Goal: Information Seeking & Learning: Learn about a topic

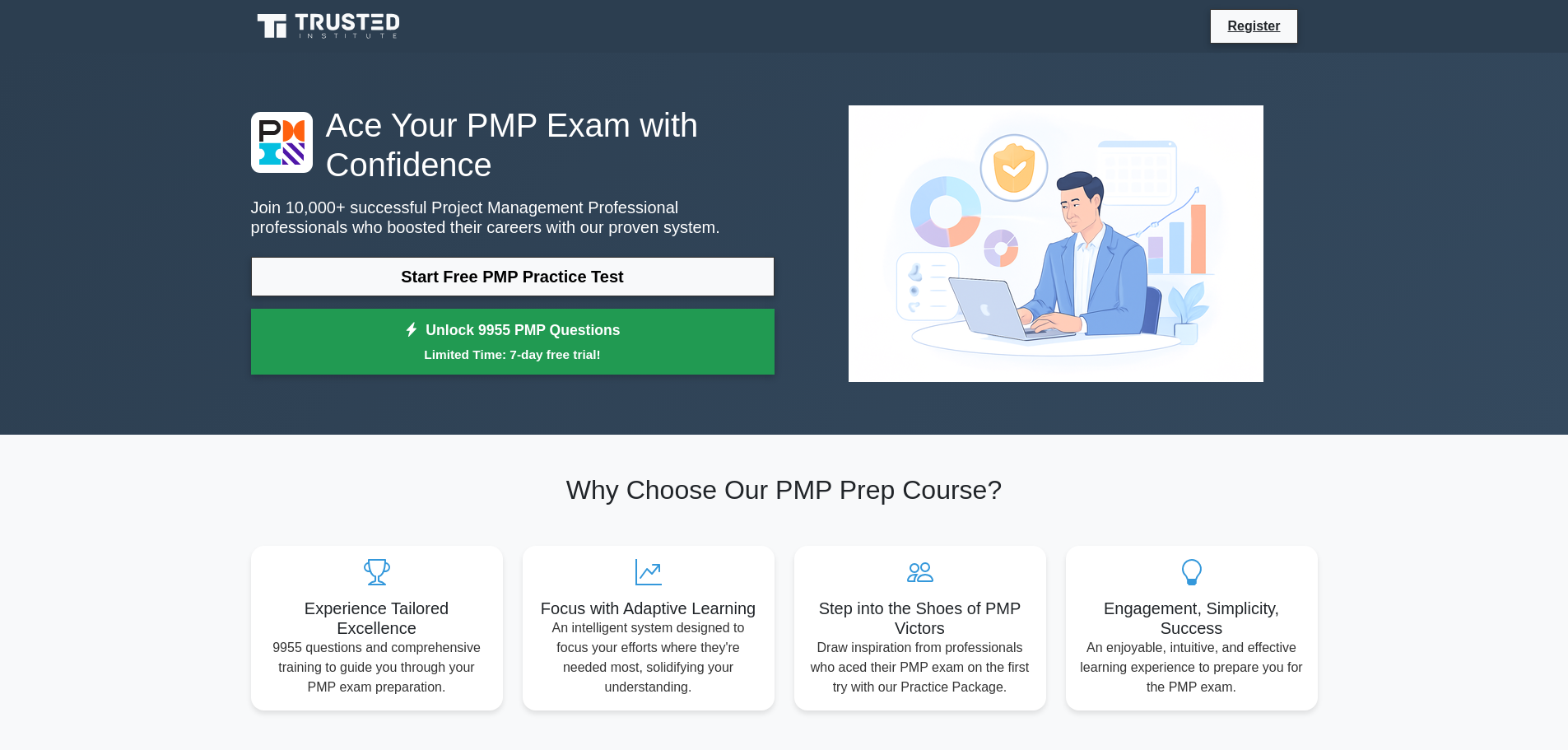
click at [578, 337] on link "Unlock 9955 PMP Questions Limited Time: 7-day free trial!" at bounding box center [513, 342] width 523 height 66
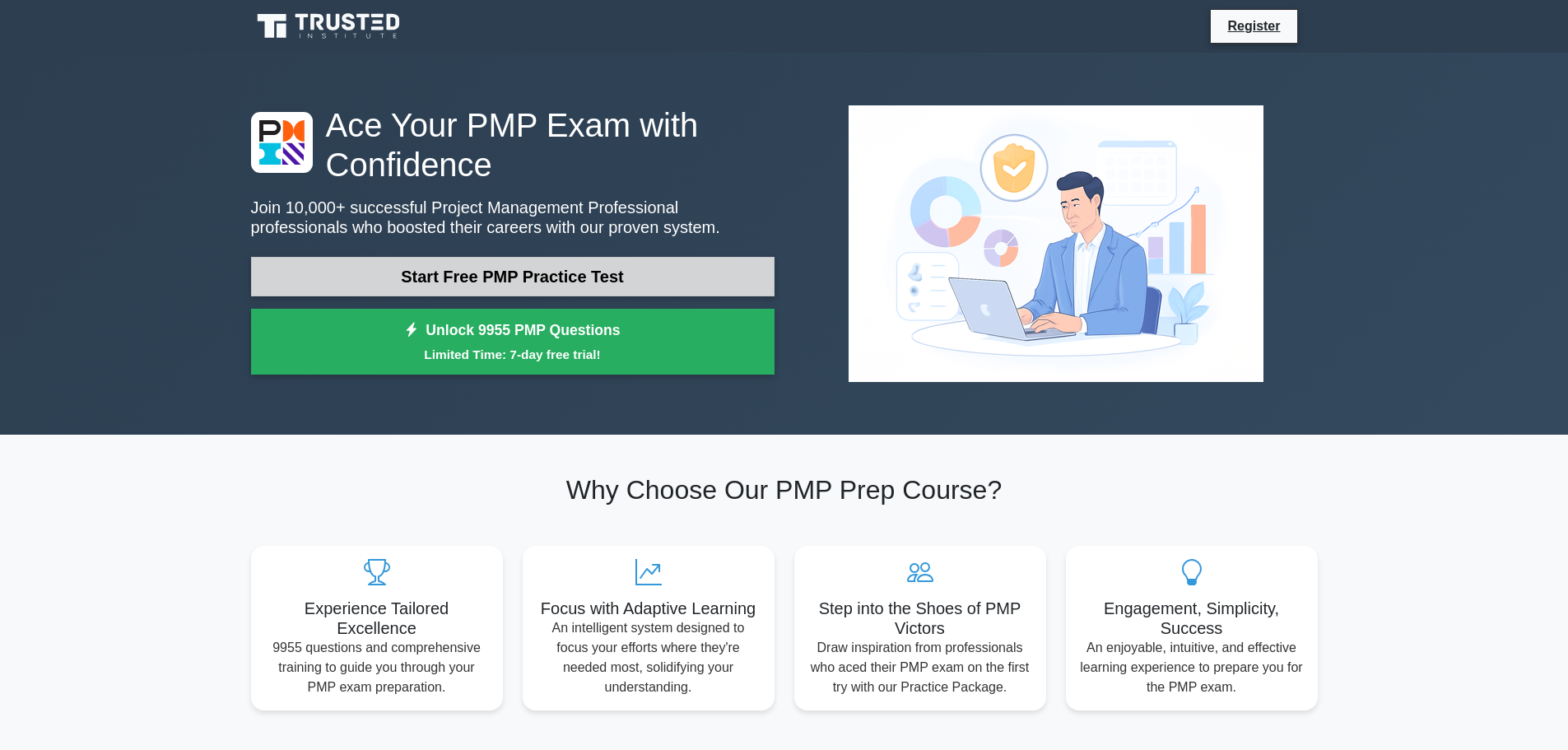
click at [467, 274] on link "Start Free PMP Practice Test" at bounding box center [513, 276] width 523 height 39
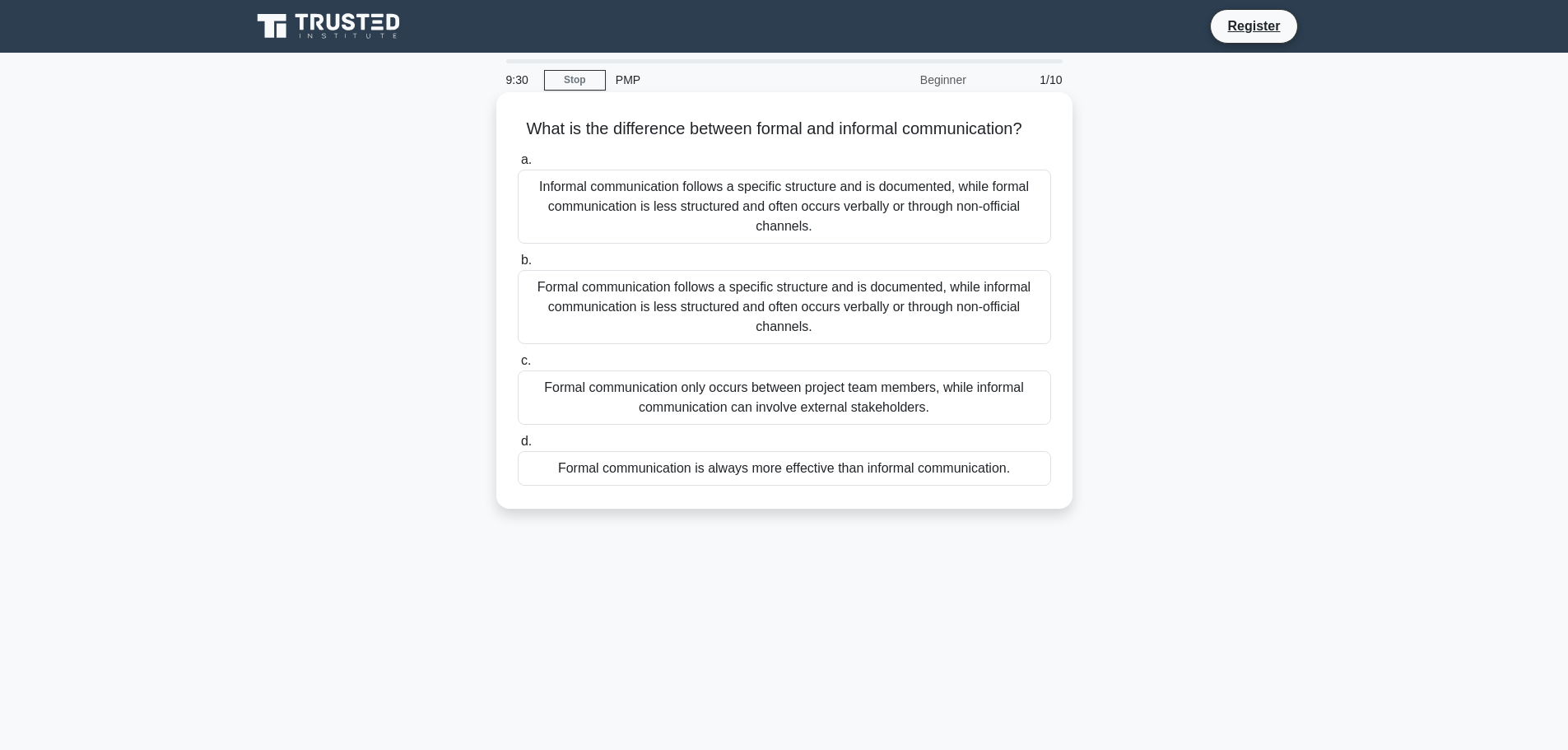
click at [835, 424] on div "Formal communication only occurs between project team members, while informal c…" at bounding box center [784, 398] width 533 height 54
click at [518, 367] on input "c. Formal communication only occurs between project team members, while informa…" at bounding box center [518, 361] width 0 height 11
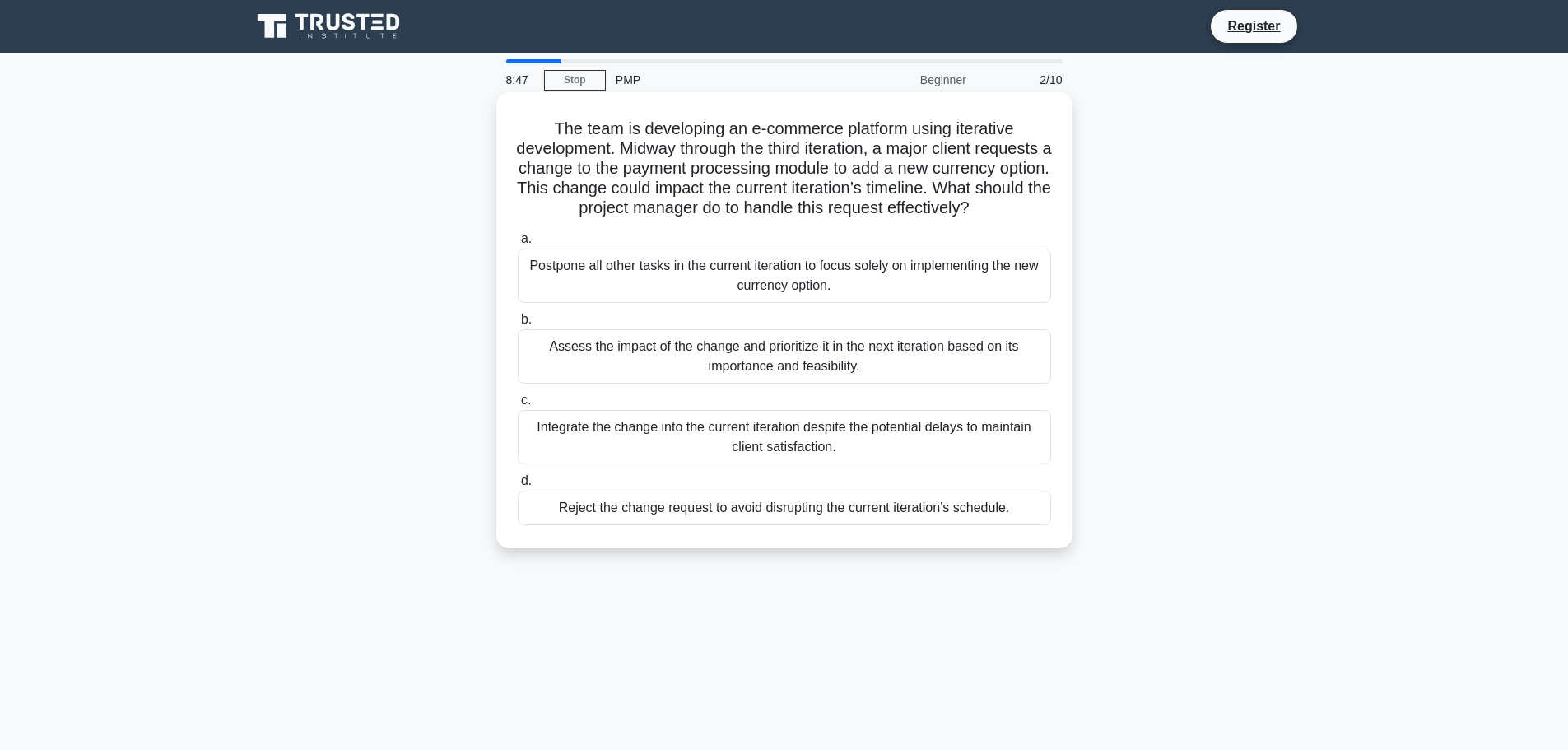
click at [862, 457] on div "Integrate the change into the current iteration despite the potential delays to…" at bounding box center [784, 437] width 533 height 54
click at [518, 406] on input "c. Integrate the change into the current iteration despite the potential delays…" at bounding box center [518, 400] width 0 height 11
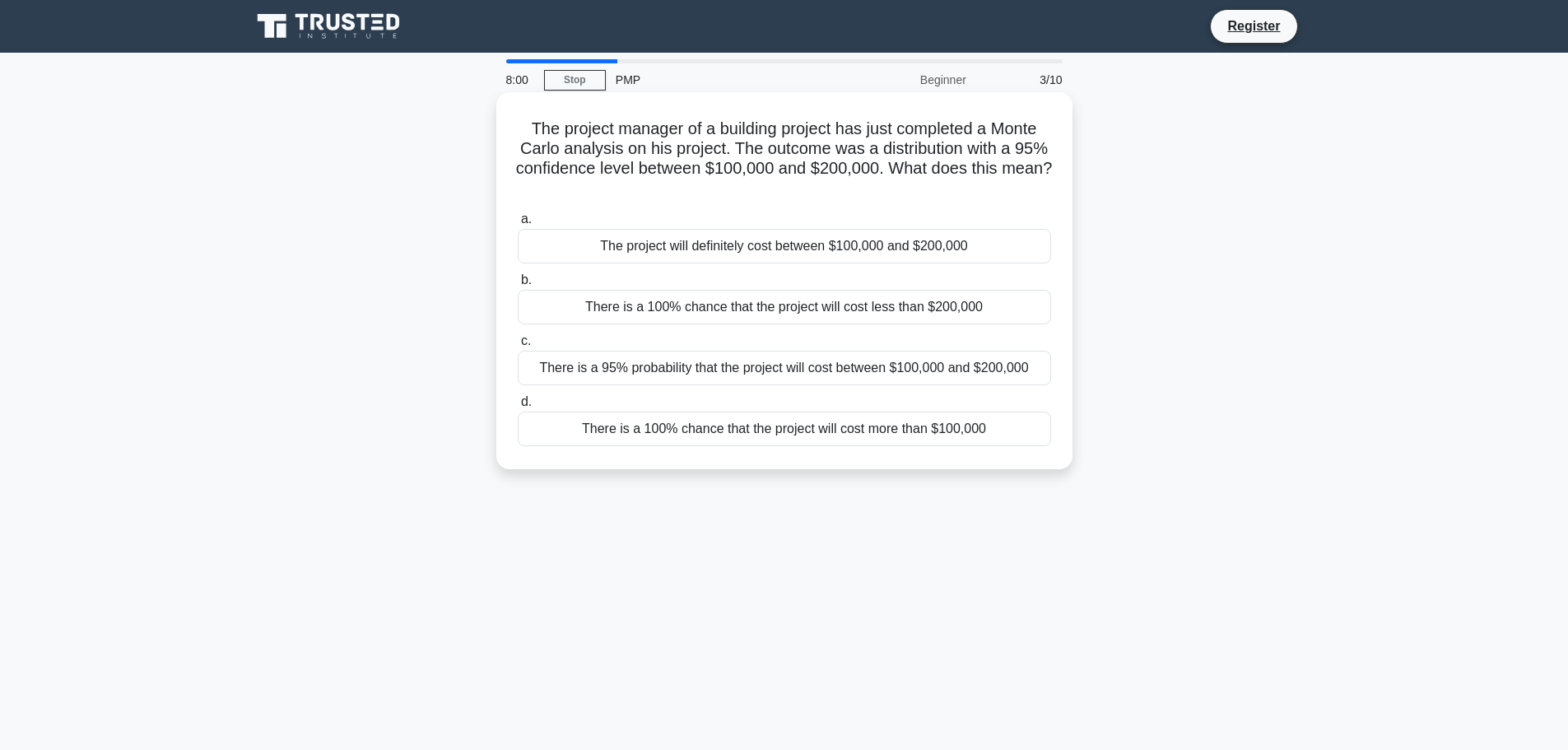
click at [718, 374] on div "There is a 95% probability that the project will cost between $100,000 and $200…" at bounding box center [784, 367] width 533 height 35
click at [518, 347] on input "c. There is a 95% probability that the project will cost between $100,000 and $…" at bounding box center [518, 342] width 0 height 11
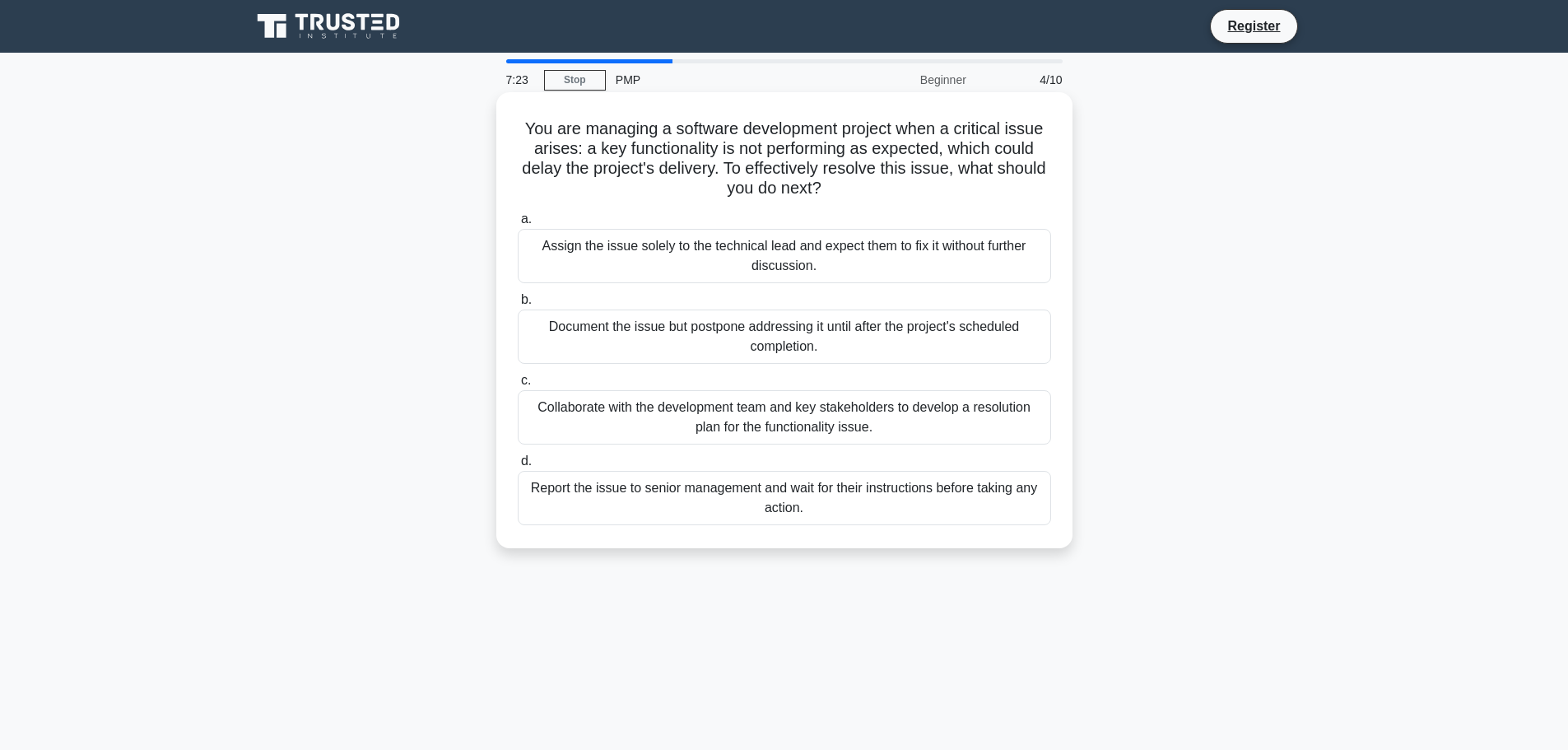
click at [741, 340] on div "Document the issue but postpone addressing it until after the project's schedul…" at bounding box center [784, 336] width 533 height 54
click at [518, 306] on input "b. Document the issue but postpone addressing it until after the project's sche…" at bounding box center [518, 301] width 0 height 11
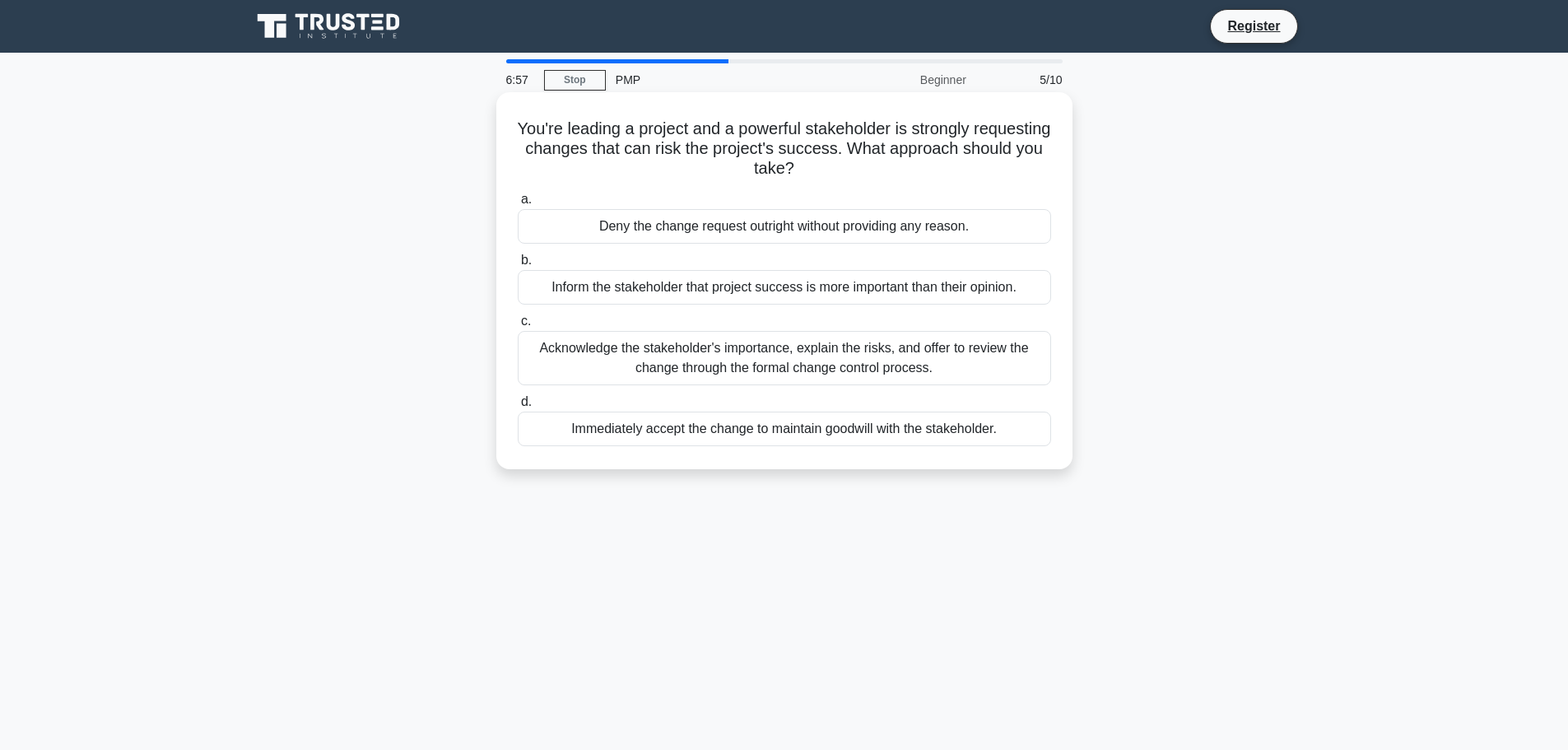
click at [835, 358] on div "Acknowledge the stakeholder's importance, explain the risks, and offer to revie…" at bounding box center [784, 358] width 533 height 54
click at [518, 327] on input "c. Acknowledge the stakeholder's importance, explain the risks, and offer to re…" at bounding box center [518, 322] width 0 height 11
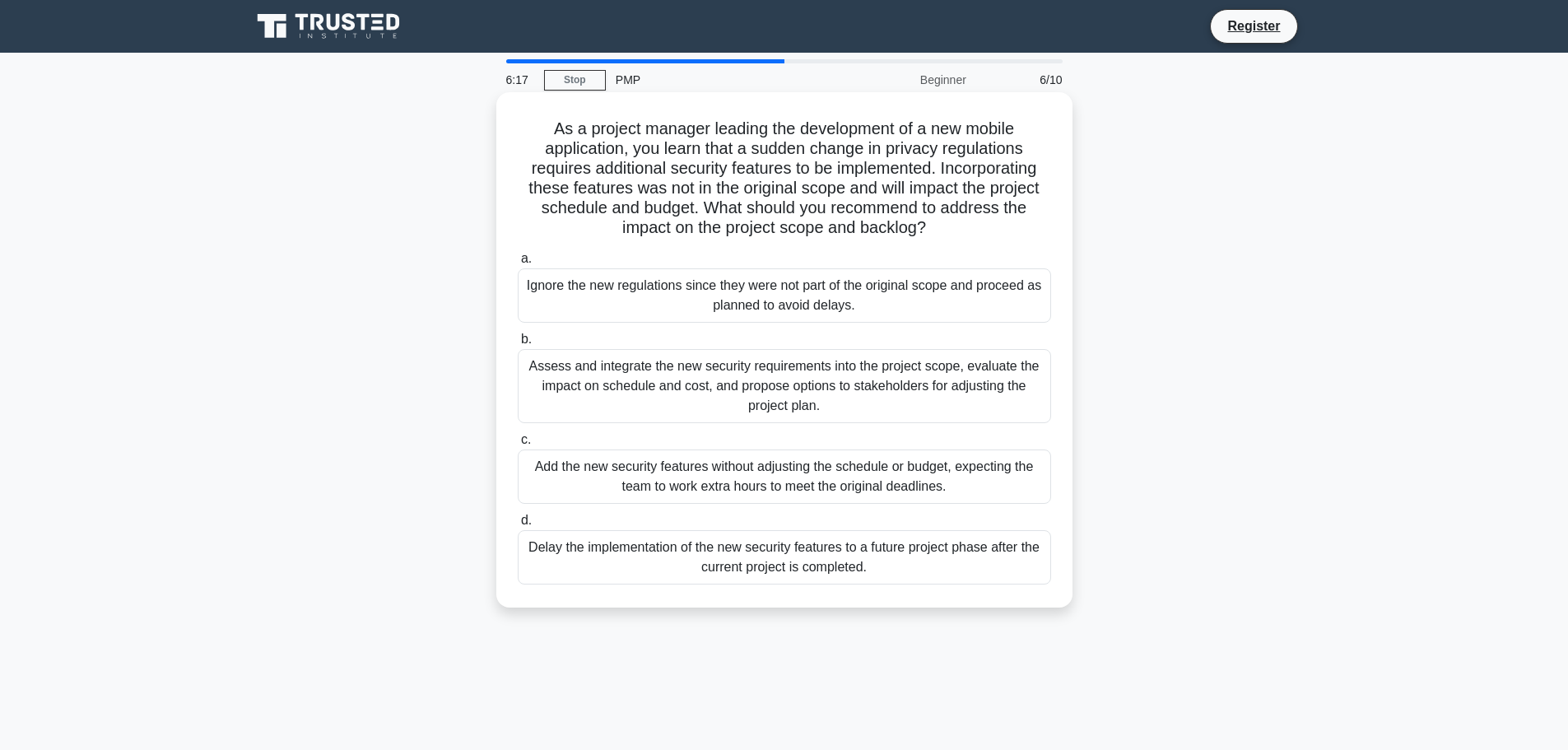
click at [760, 396] on div "Assess and integrate the new security requirements into the project scope, eval…" at bounding box center [784, 386] width 533 height 74
click at [518, 345] on input "b. Assess and integrate the new security requirements into the project scope, e…" at bounding box center [518, 340] width 0 height 11
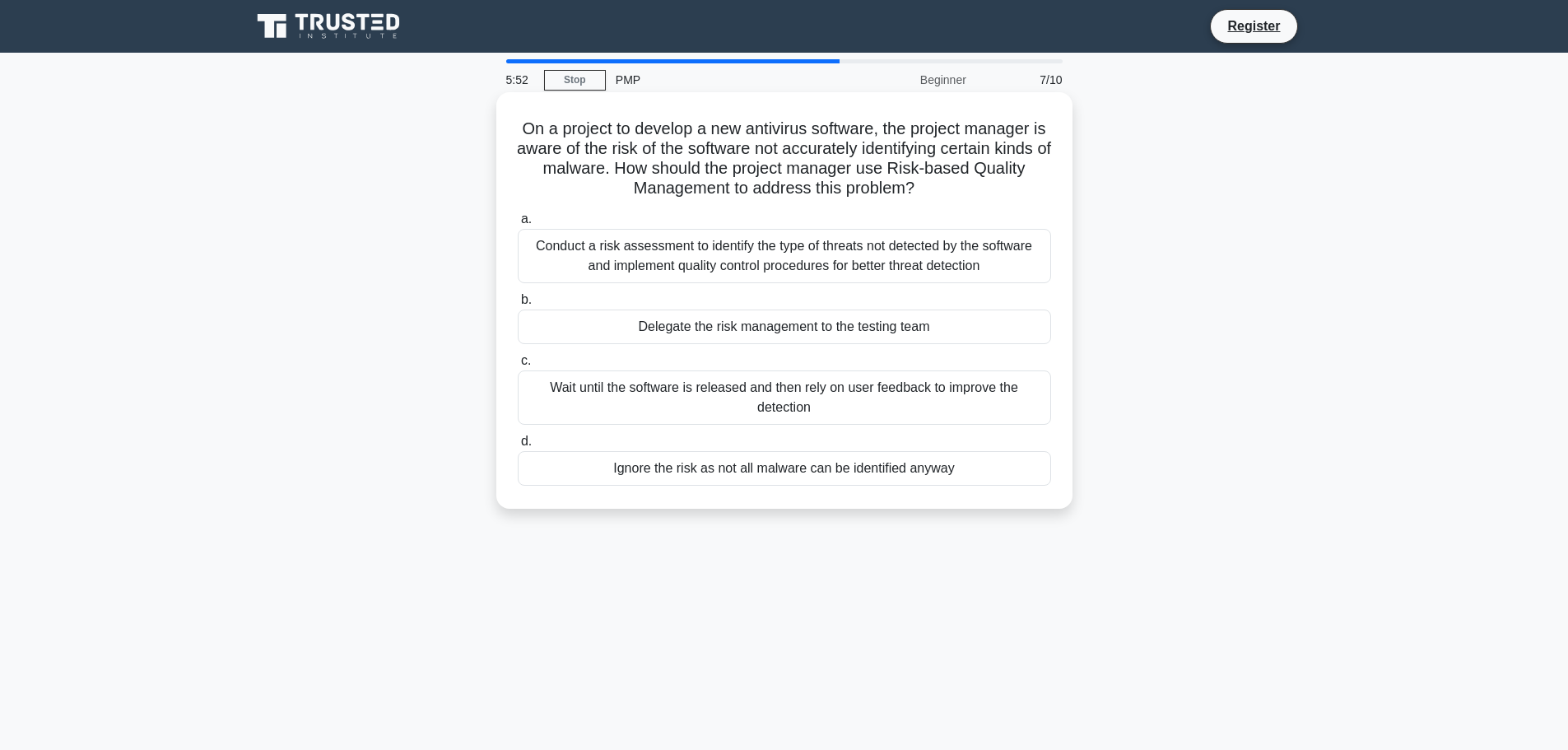
click at [749, 272] on div "Conduct a risk assessment to identify the type of threats not detected by the s…" at bounding box center [784, 256] width 533 height 54
click at [518, 225] on input "a. Conduct a risk assessment to identify the type of threats not detected by th…" at bounding box center [518, 219] width 0 height 11
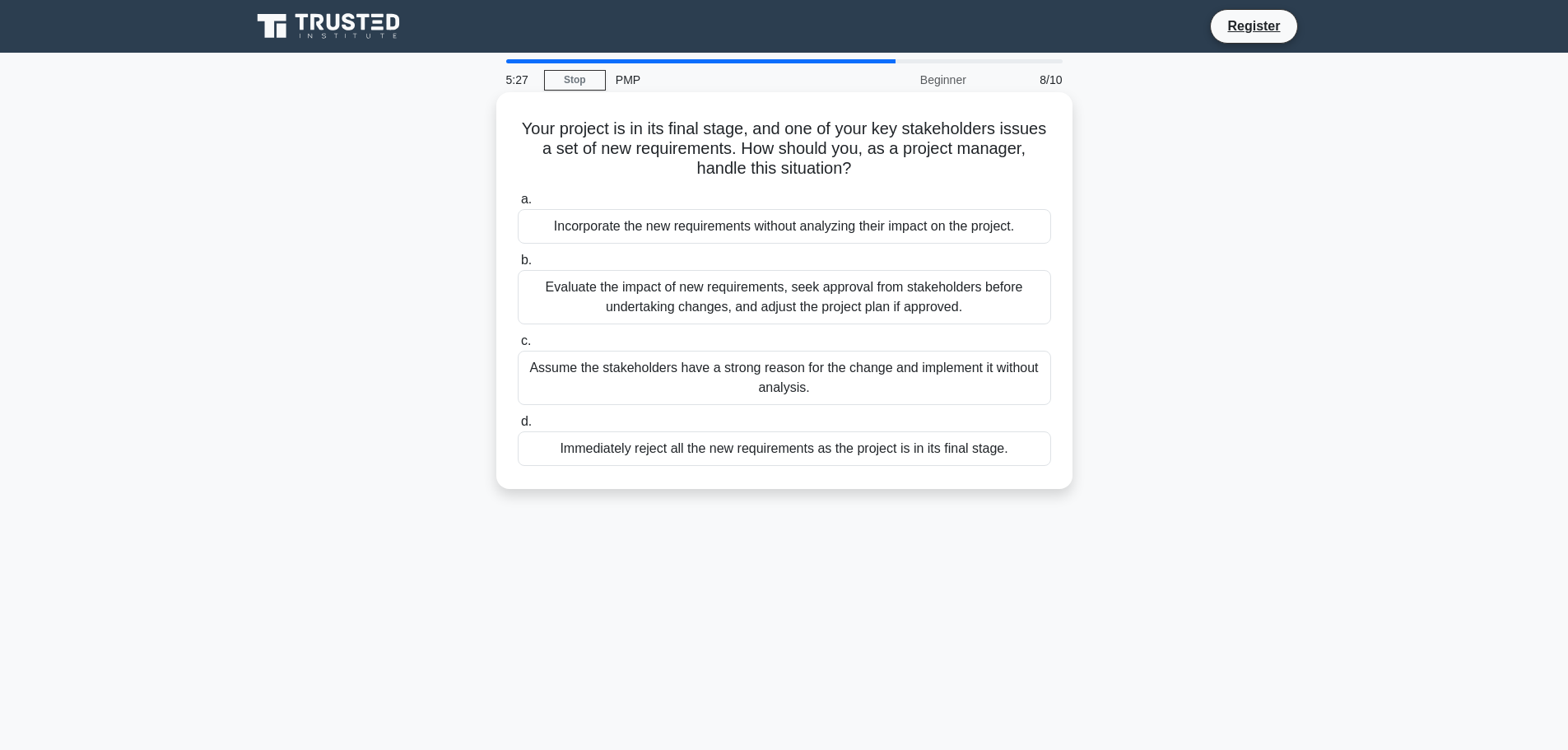
click at [758, 314] on div "Evaluate the impact of new requirements, seek approval from stakeholders before…" at bounding box center [784, 297] width 533 height 54
click at [518, 266] on input "b. Evaluate the impact of new requirements, seek approval from stakeholders bef…" at bounding box center [518, 260] width 0 height 11
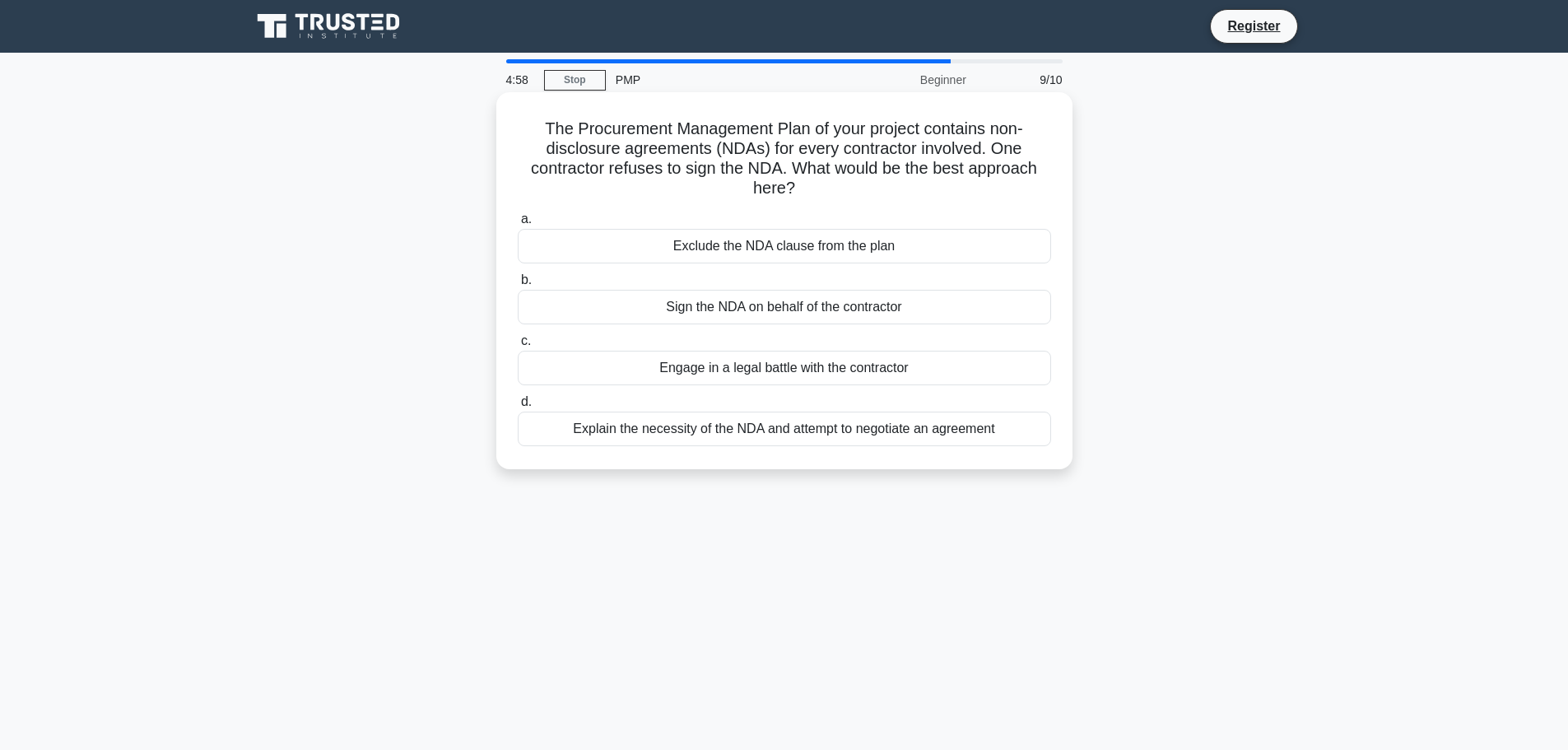
click at [797, 430] on div "Explain the necessity of the NDA and attempt to negotiate an agreement" at bounding box center [784, 429] width 533 height 35
click at [518, 408] on input "d. Explain the necessity of the NDA and attempt to negotiate an agreement" at bounding box center [518, 402] width 0 height 11
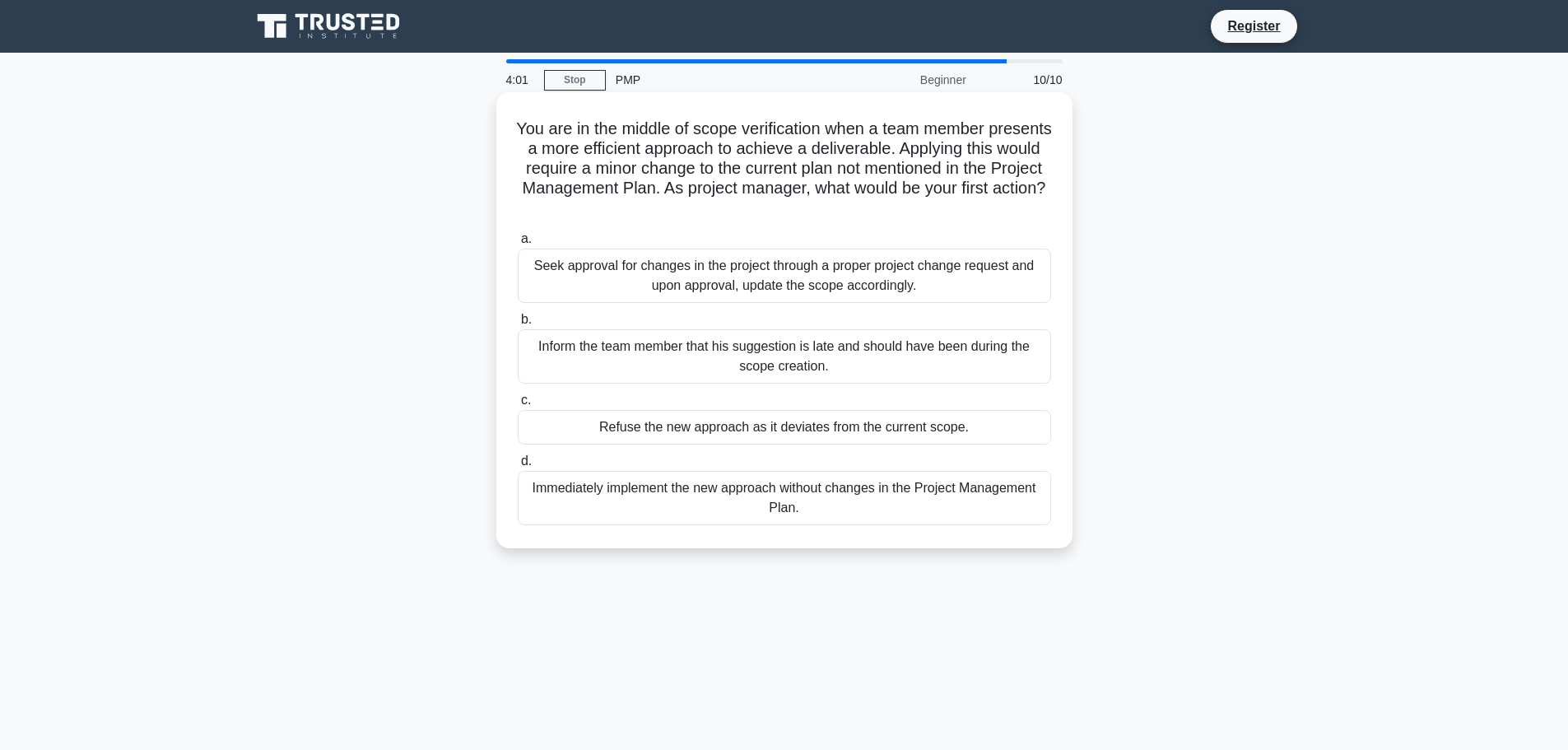
click at [714, 509] on div "Immediately implement the new approach without changes in the Project Managemen…" at bounding box center [784, 498] width 533 height 54
click at [518, 467] on input "d. Immediately implement the new approach without changes in the Project Manage…" at bounding box center [518, 462] width 0 height 11
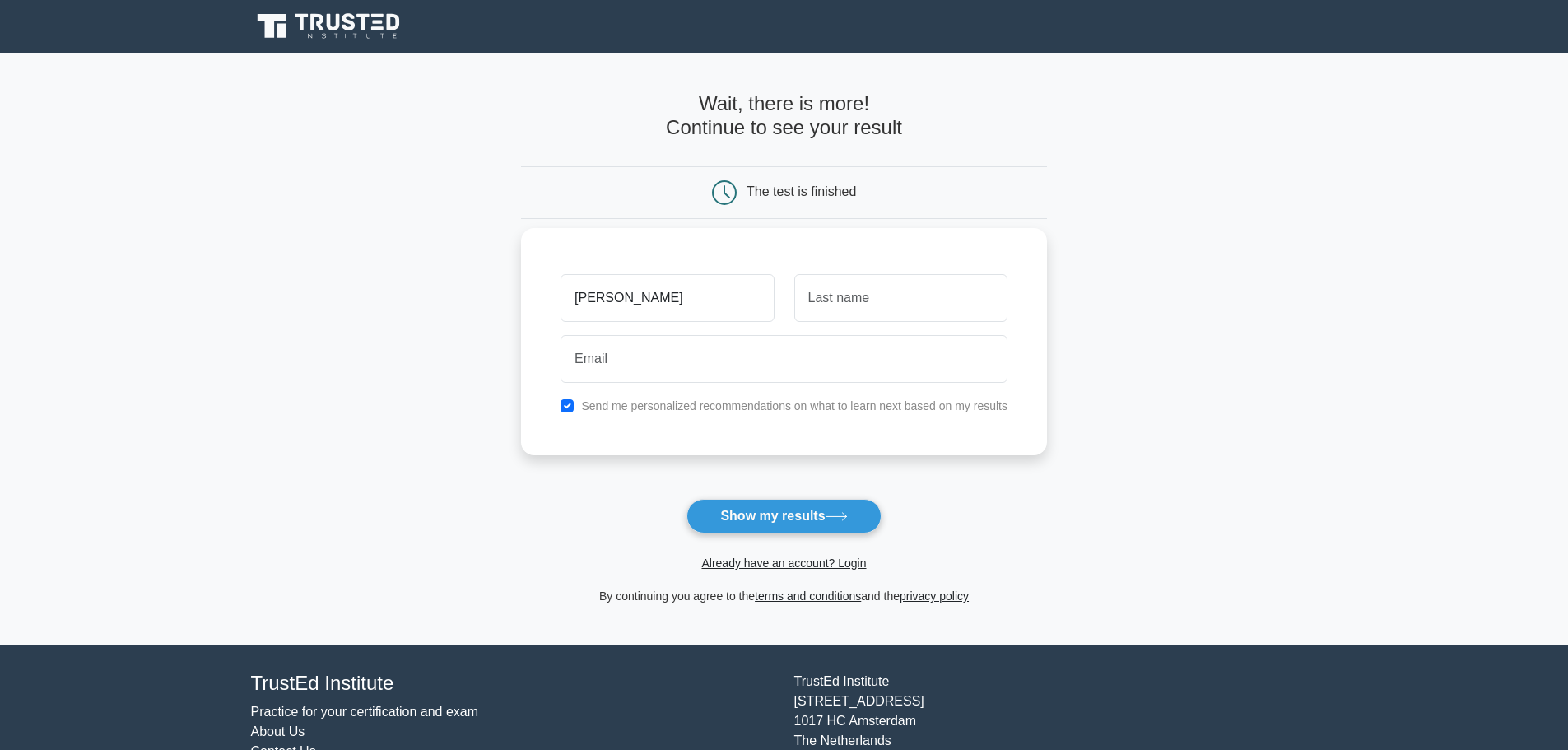
type input "[PERSON_NAME]"
click at [836, 290] on input "text" at bounding box center [900, 298] width 213 height 48
type input "purakkal"
click at [689, 368] on input "email" at bounding box center [784, 359] width 447 height 48
type input "JAYADEVOTP@GMAIL.COM"
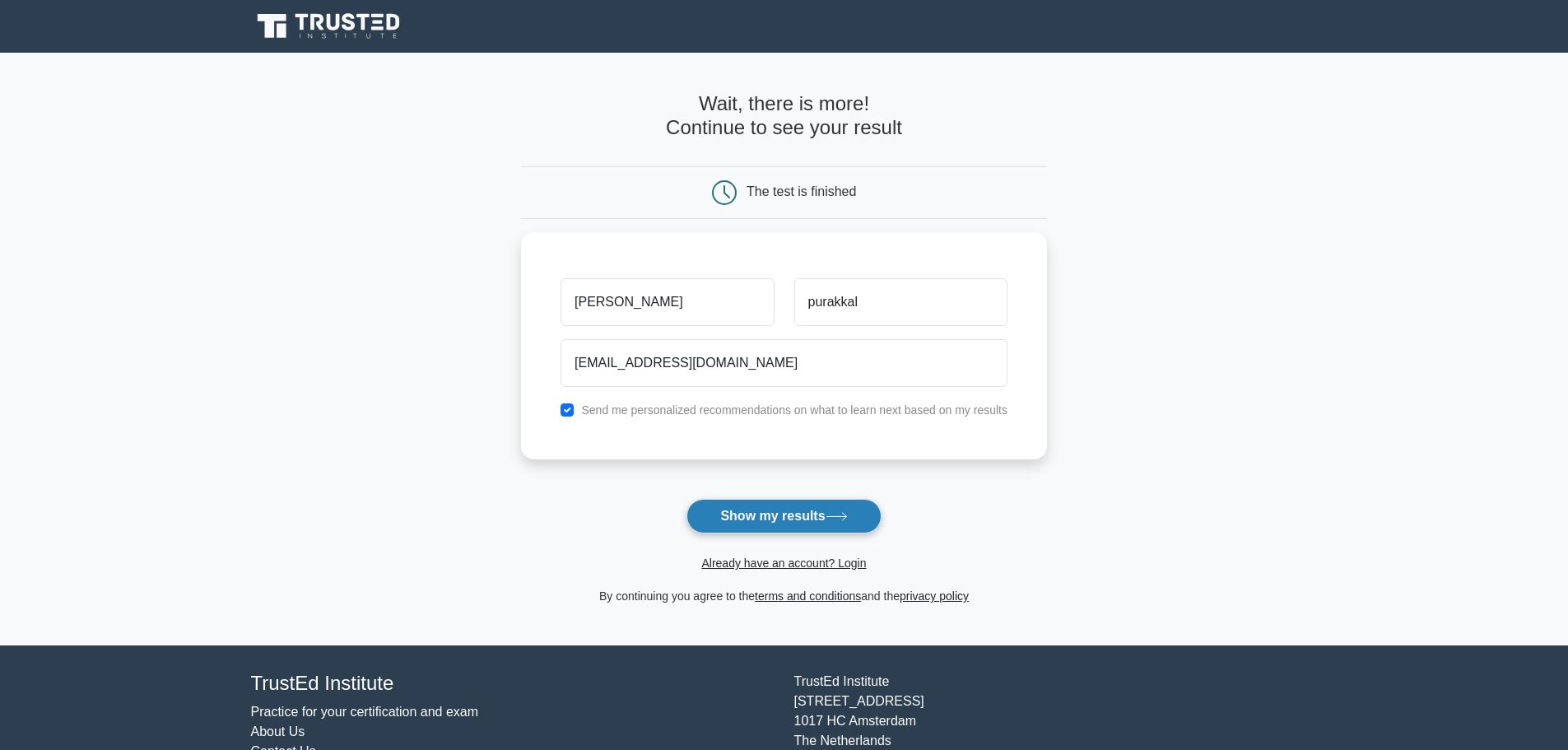
click at [809, 514] on button "Show my results" at bounding box center [784, 516] width 194 height 35
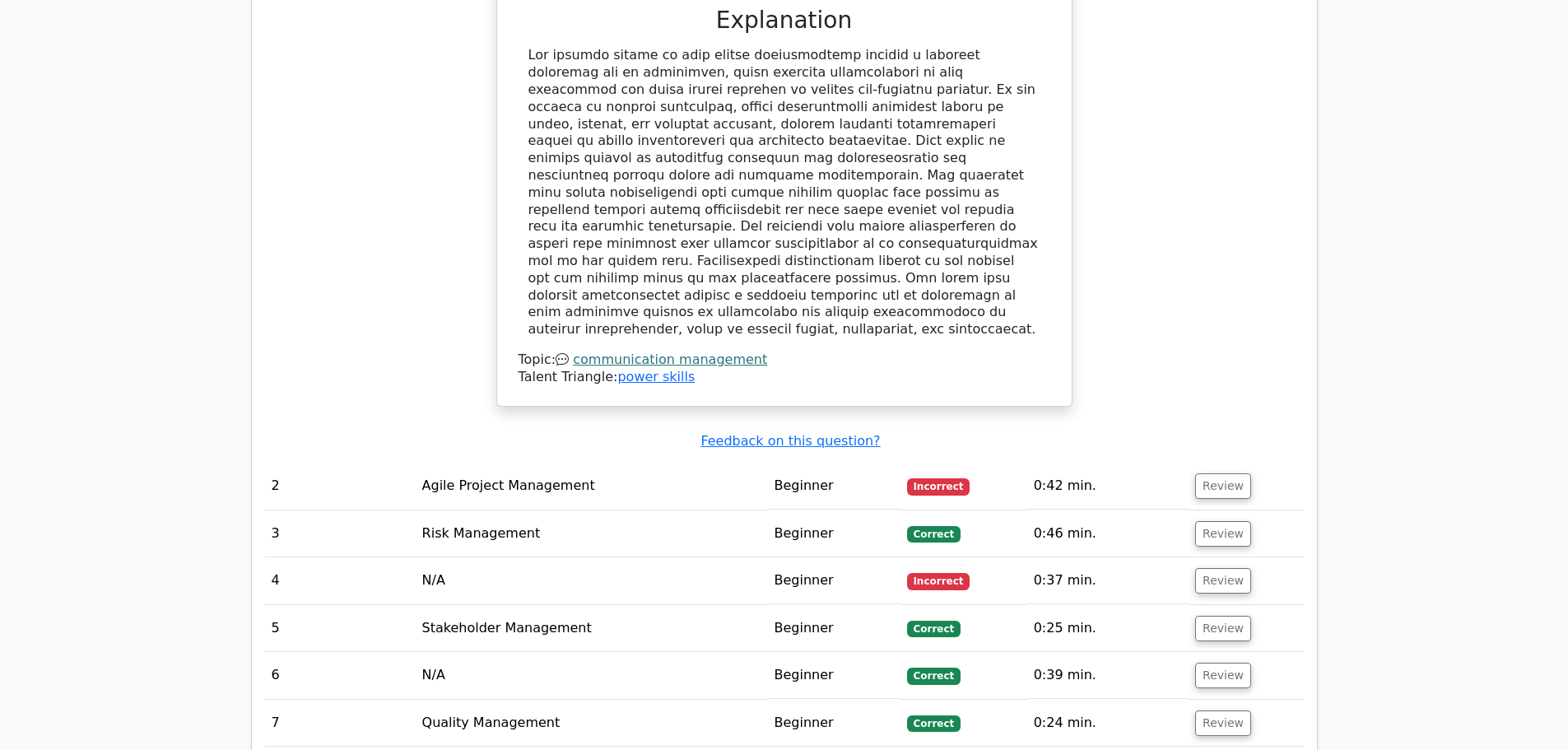
scroll to position [2058, 0]
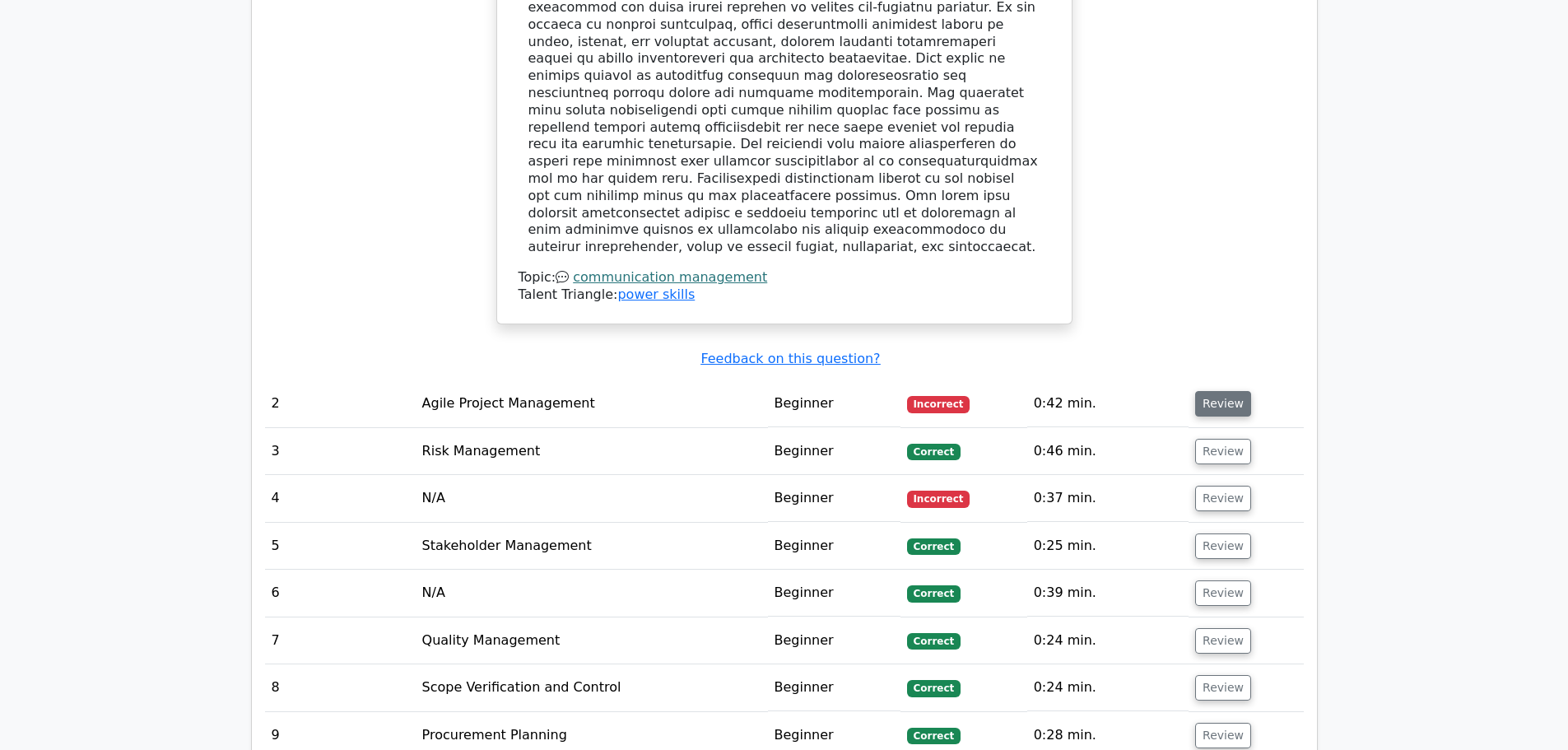
click at [1216, 391] on button "Review" at bounding box center [1223, 404] width 56 height 26
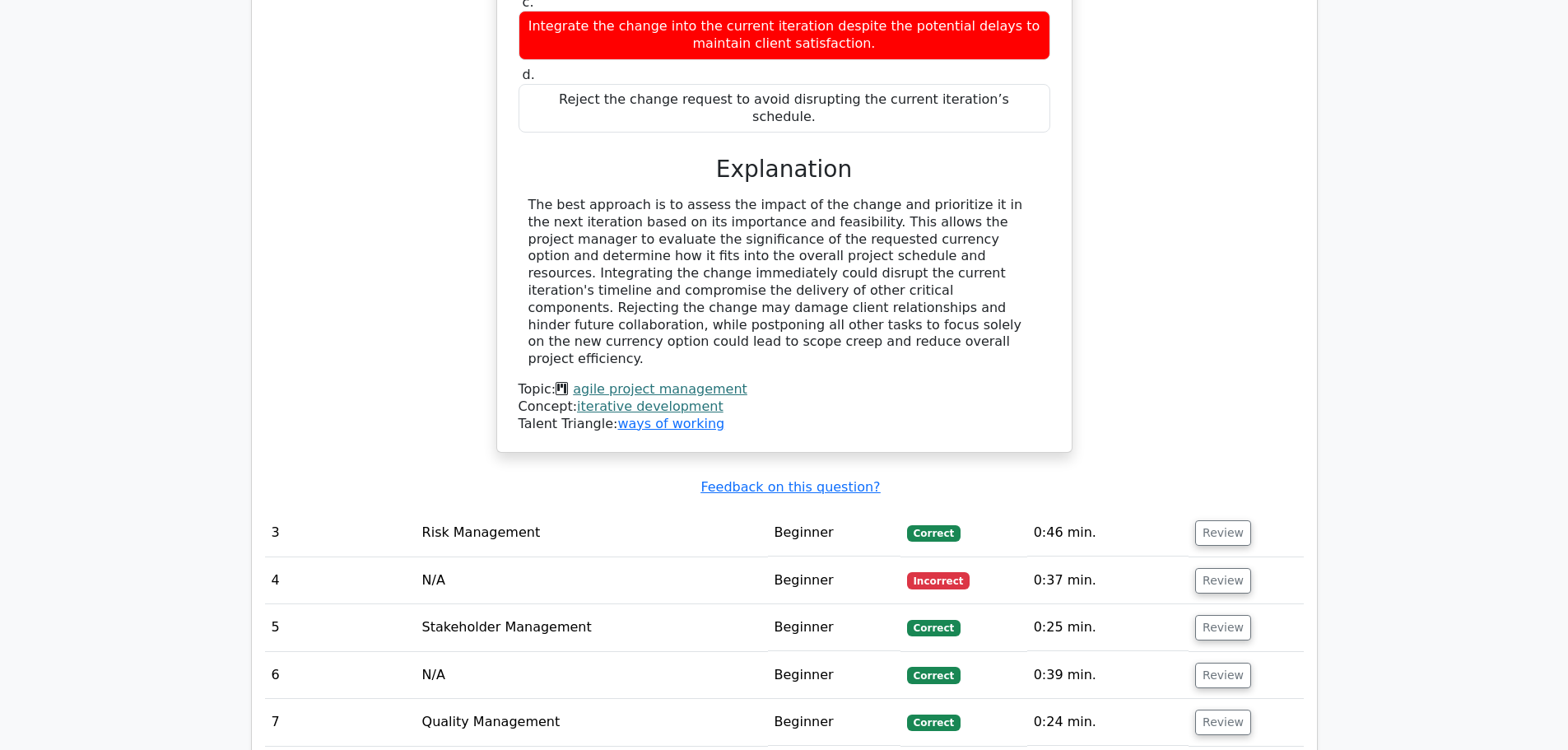
scroll to position [2799, 0]
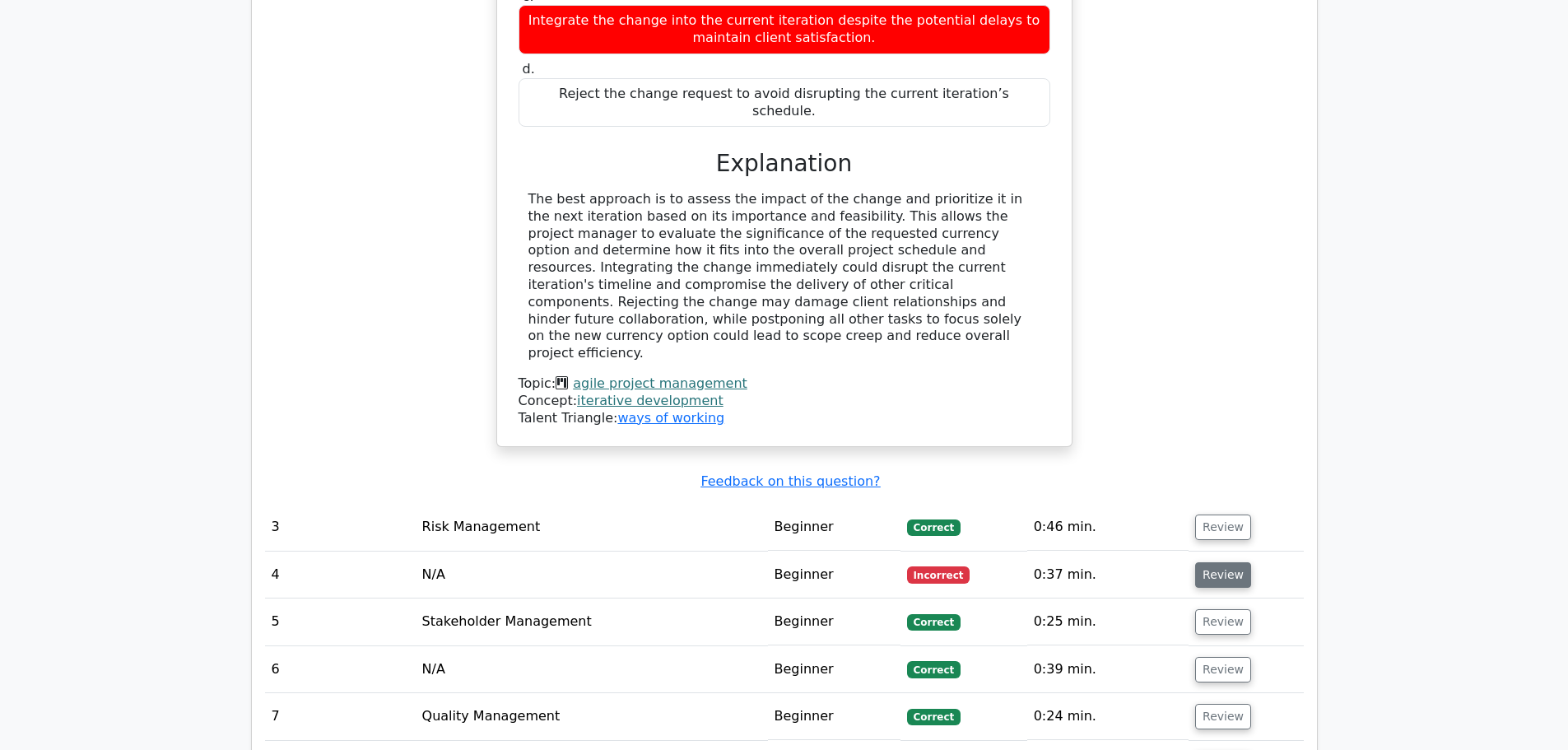
click at [1207, 563] on button "Review" at bounding box center [1223, 575] width 56 height 26
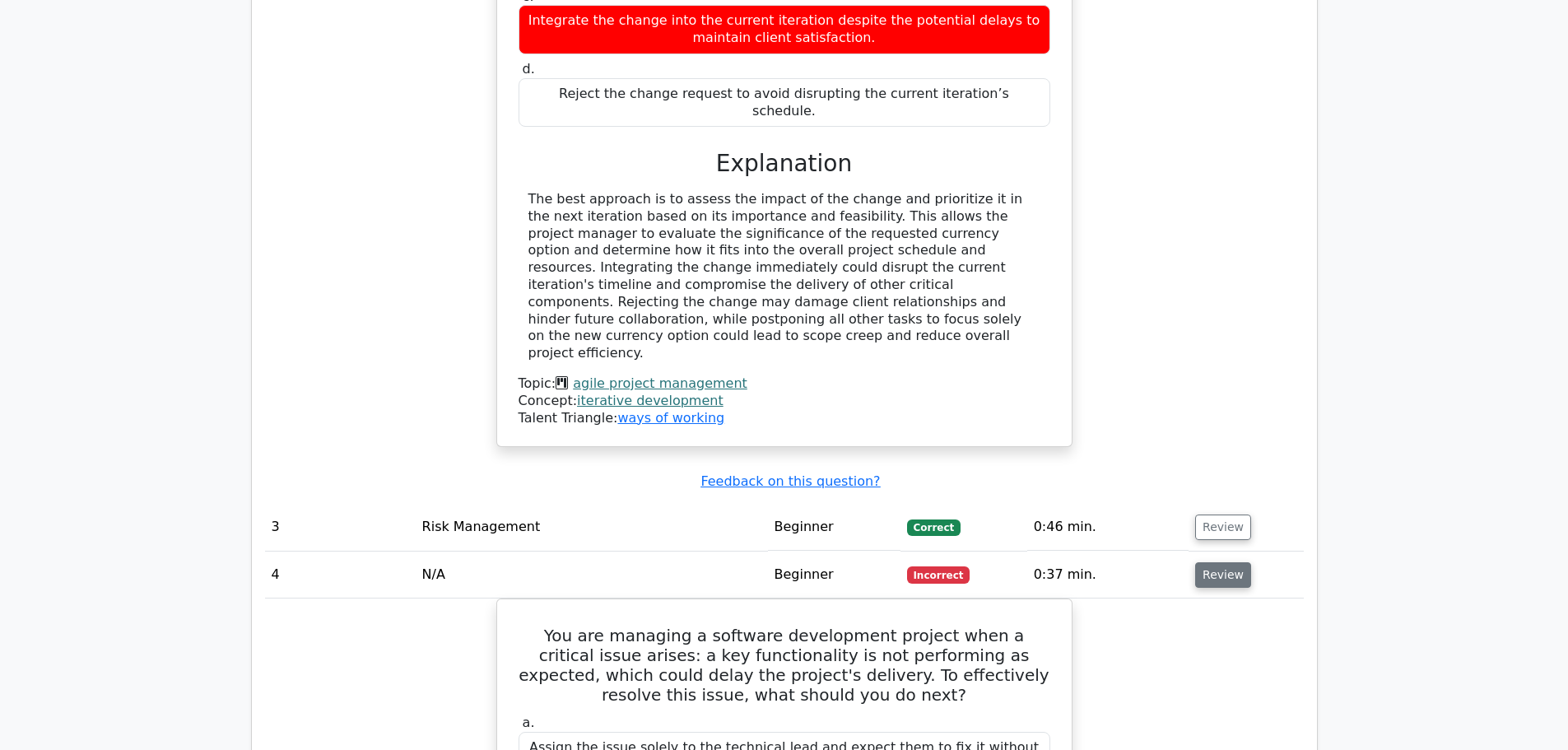
click at [1208, 563] on button "Review" at bounding box center [1223, 575] width 56 height 26
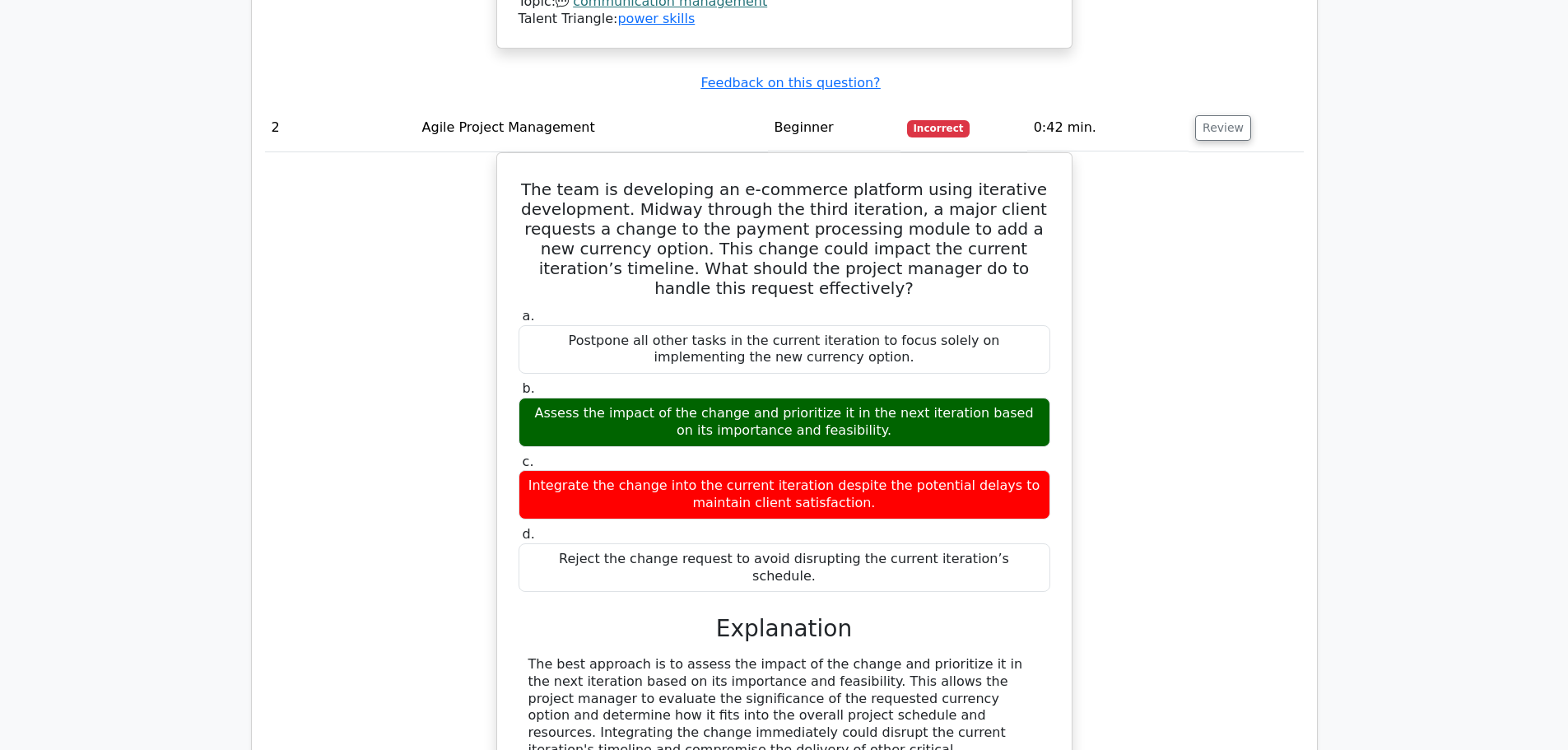
scroll to position [2305, 0]
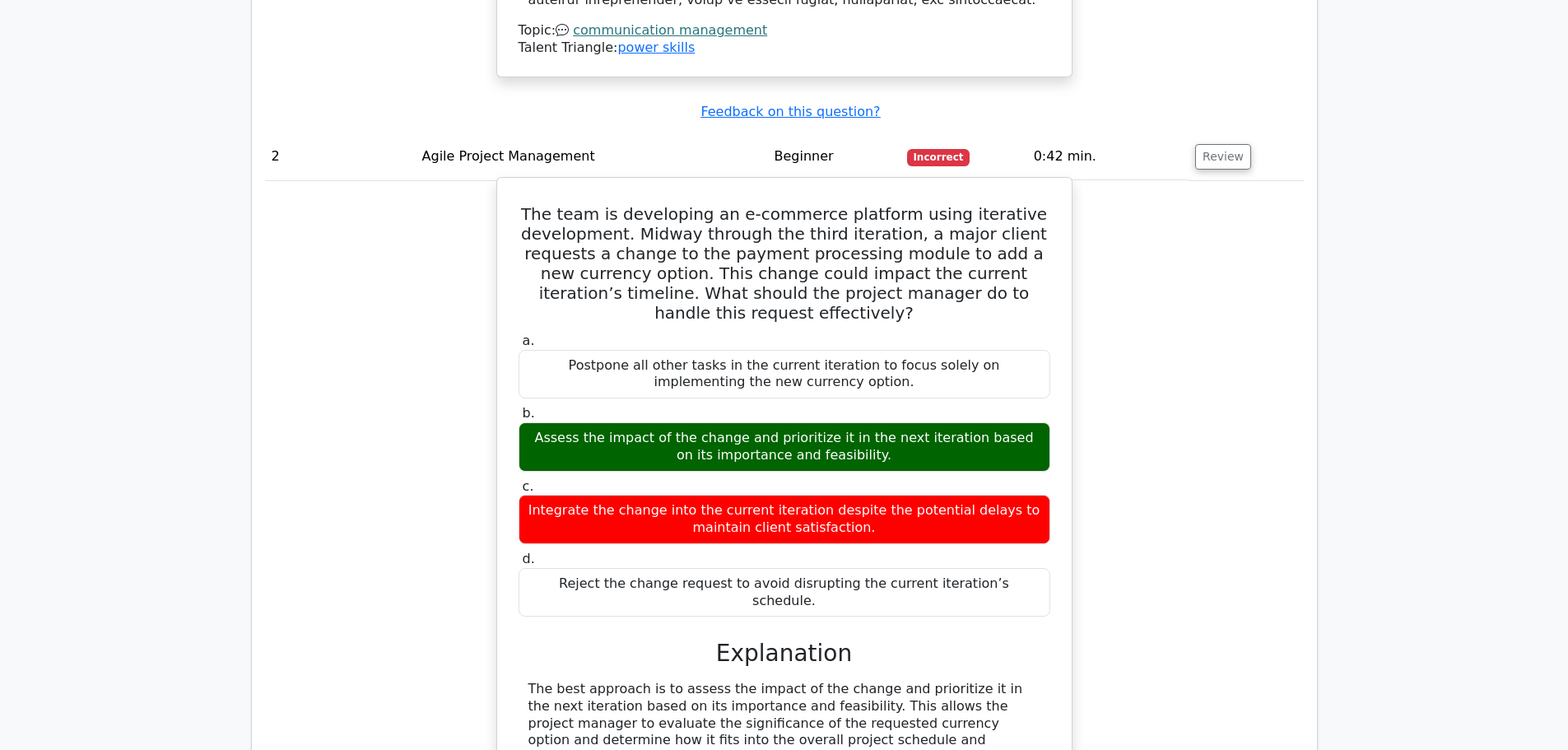
drag, startPoint x: 595, startPoint y: 546, endPoint x: 1024, endPoint y: 640, distance: 439.2
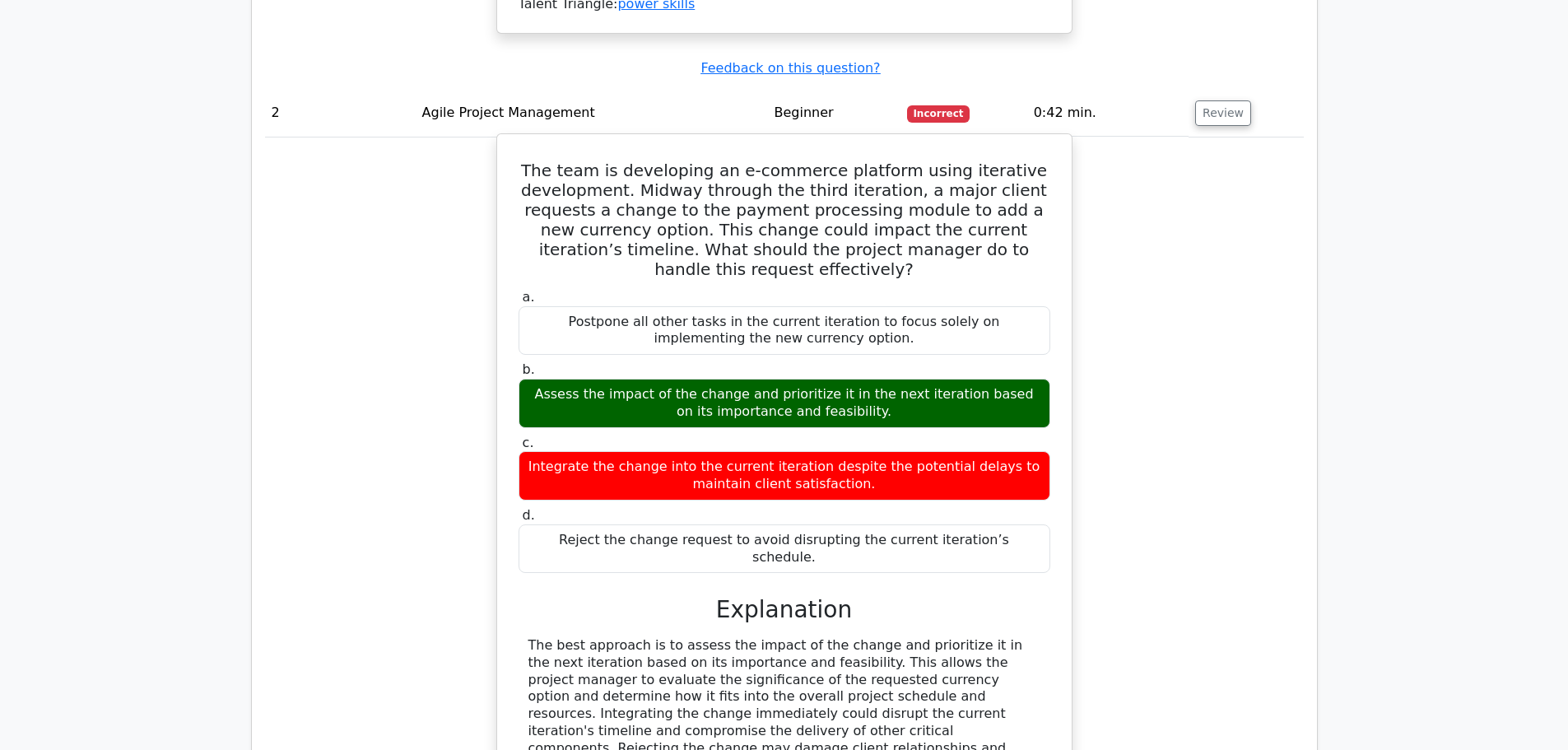
scroll to position [2388, 0]
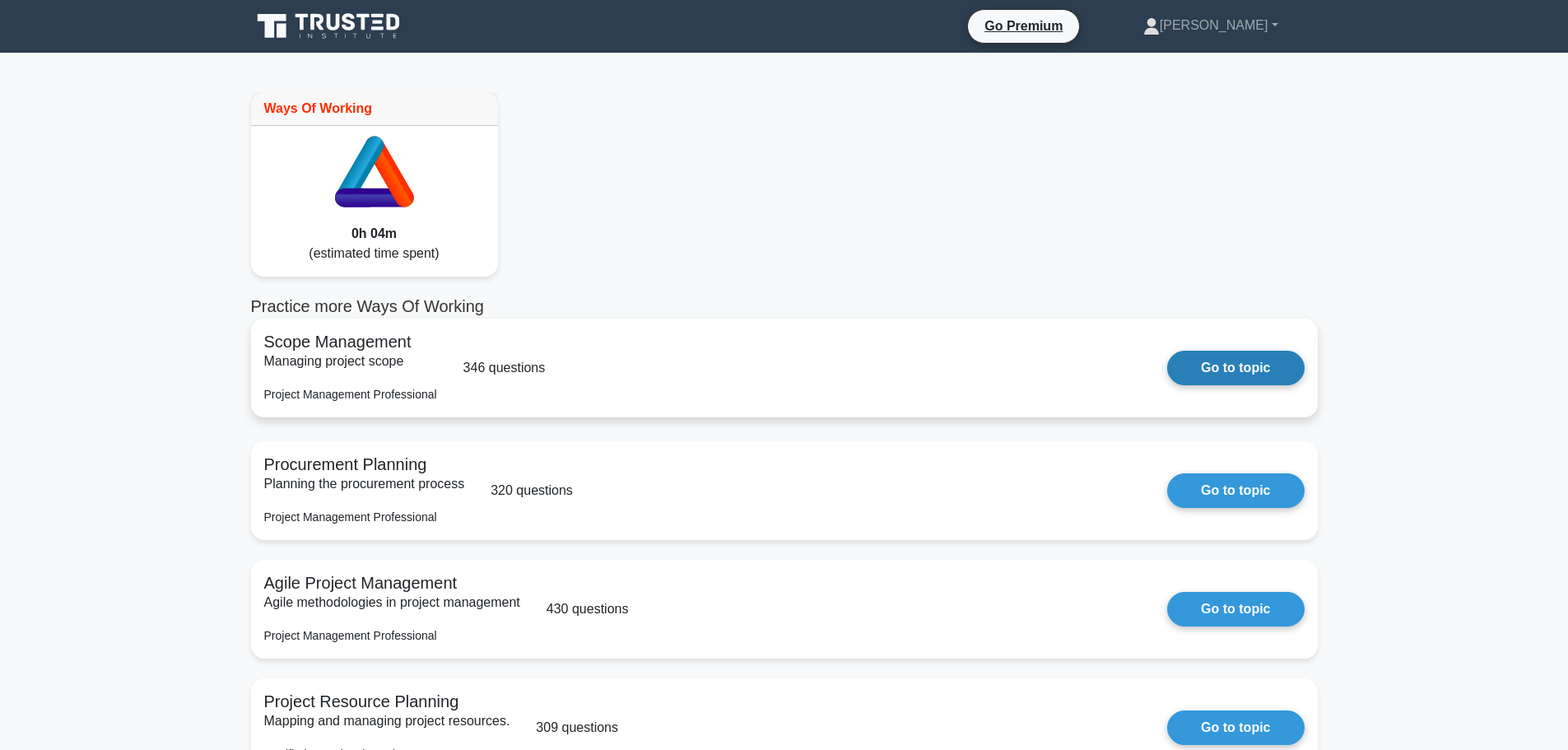
click at [1220, 367] on link "Go to topic" at bounding box center [1235, 367] width 136 height 35
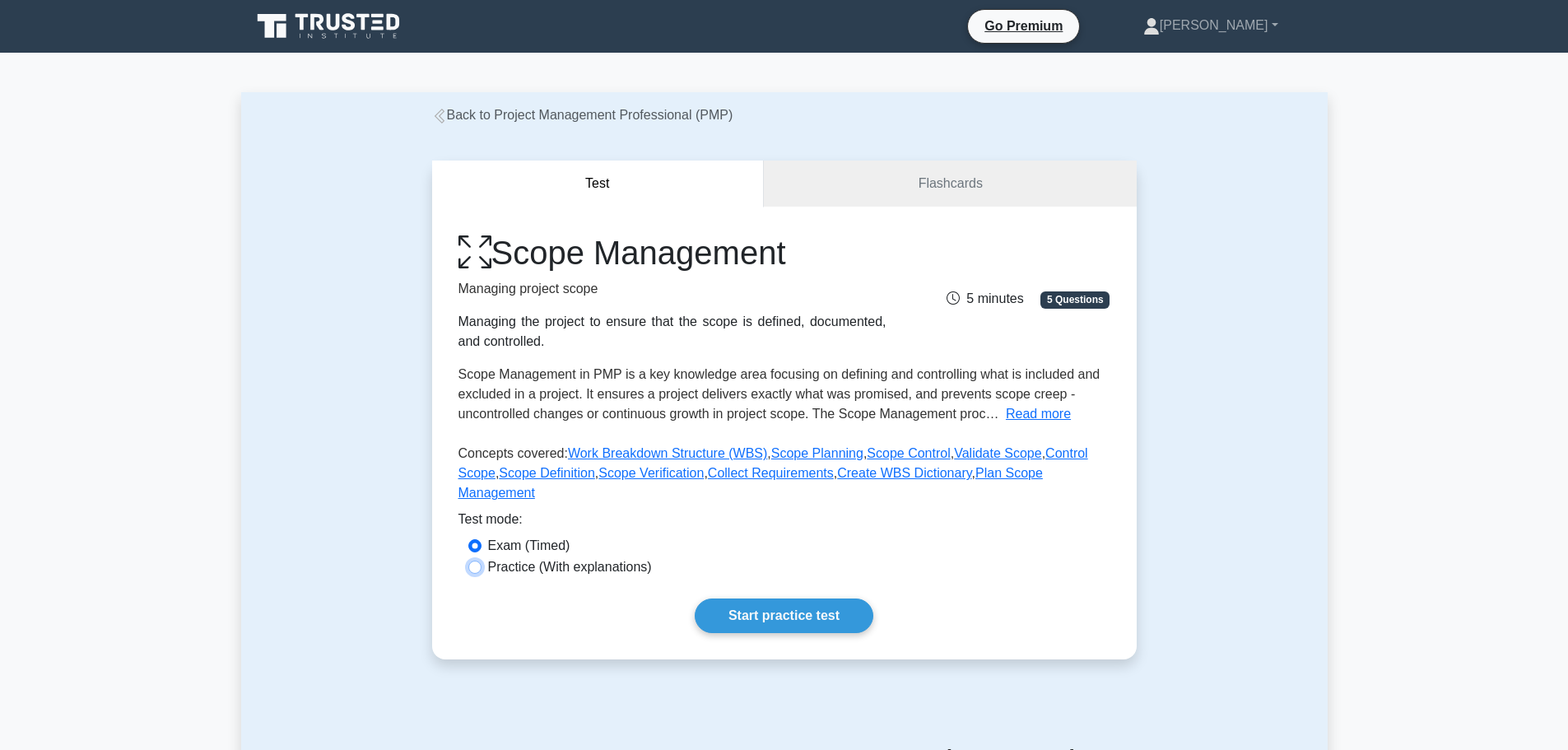
click at [477, 561] on input "Practice (With explanations)" at bounding box center [474, 567] width 13 height 13
radio input "true"
click at [769, 598] on link "Start practice test" at bounding box center [784, 615] width 178 height 35
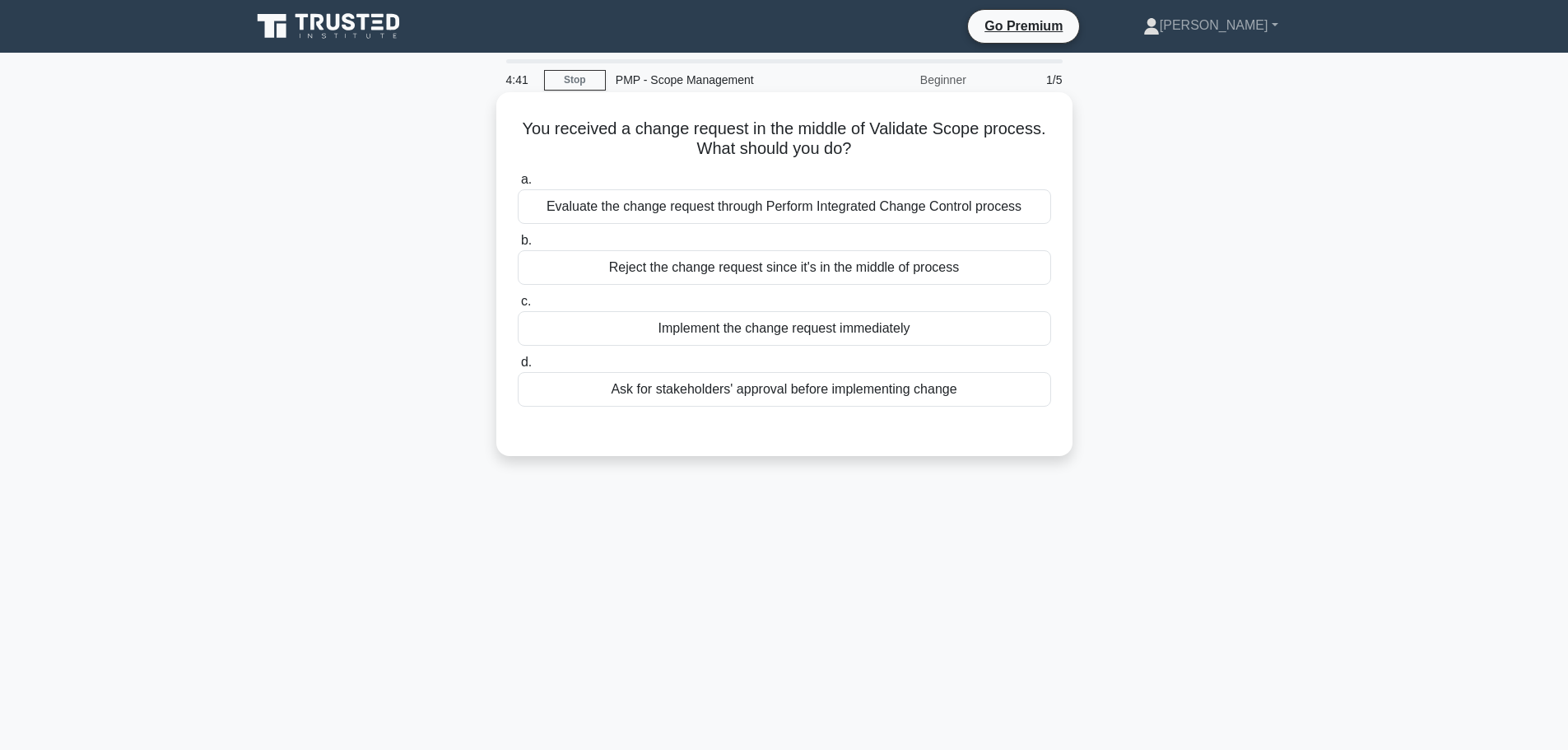
click at [902, 210] on div "Evaluate the change request through Perform Integrated Change Control process" at bounding box center [784, 206] width 533 height 35
click at [518, 185] on input "a. Evaluate the change request through Perform Integrated Change Control process" at bounding box center [518, 180] width 0 height 11
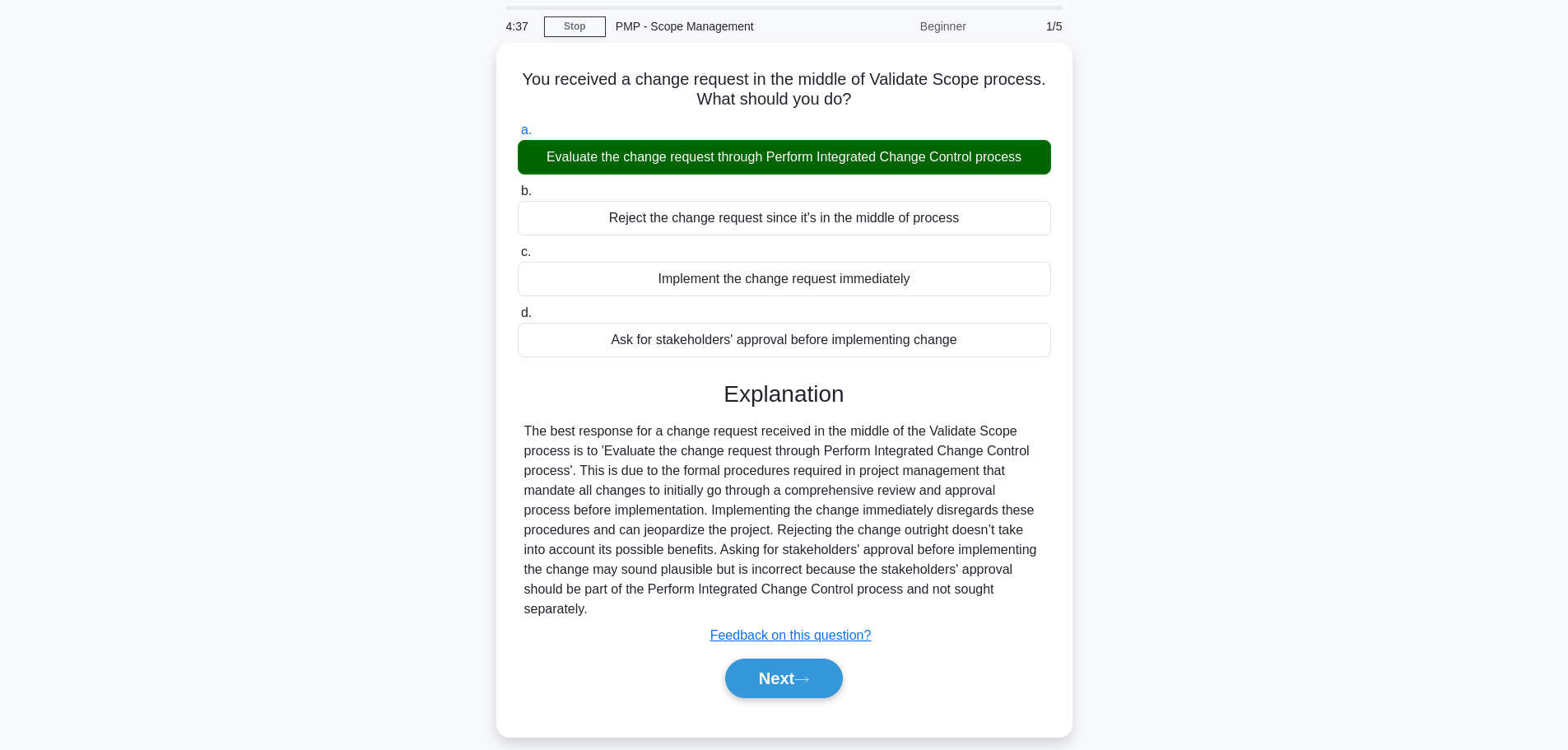
scroll to position [82, 0]
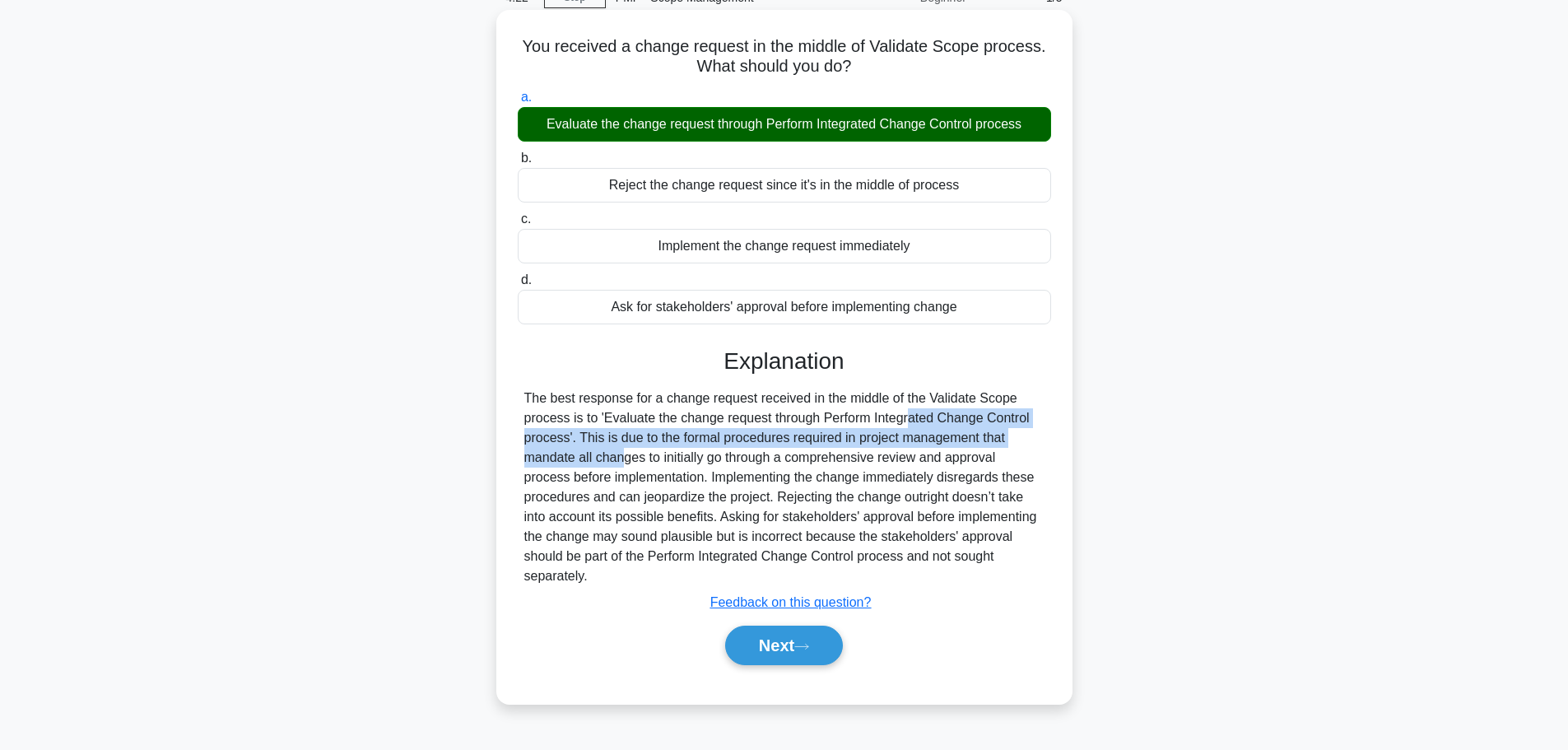
drag, startPoint x: 800, startPoint y: 423, endPoint x: 1014, endPoint y: 440, distance: 214.7
click at [1014, 440] on div "The best response for a change request received in the middle of the Validate S…" at bounding box center [784, 488] width 521 height 198
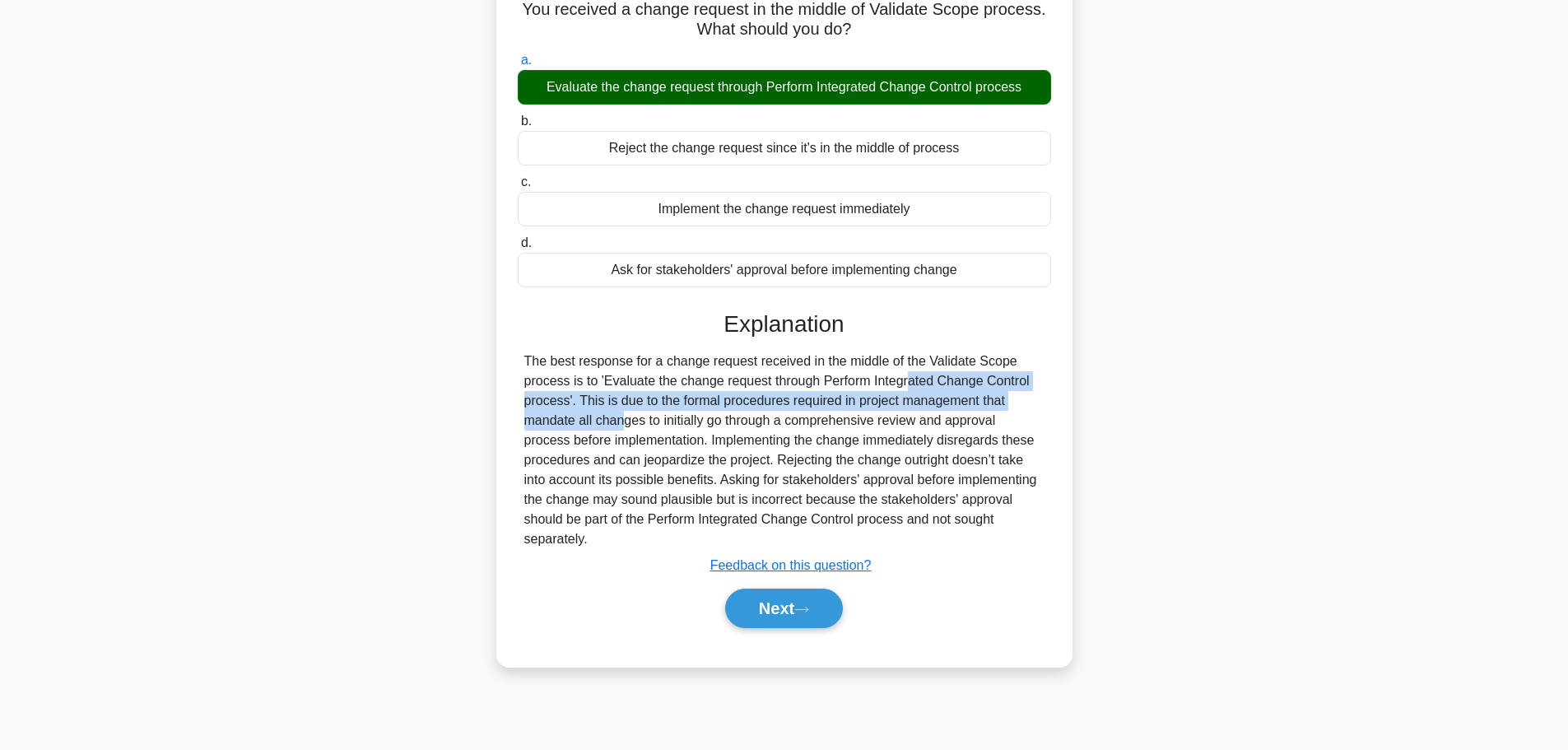
scroll to position [139, 0]
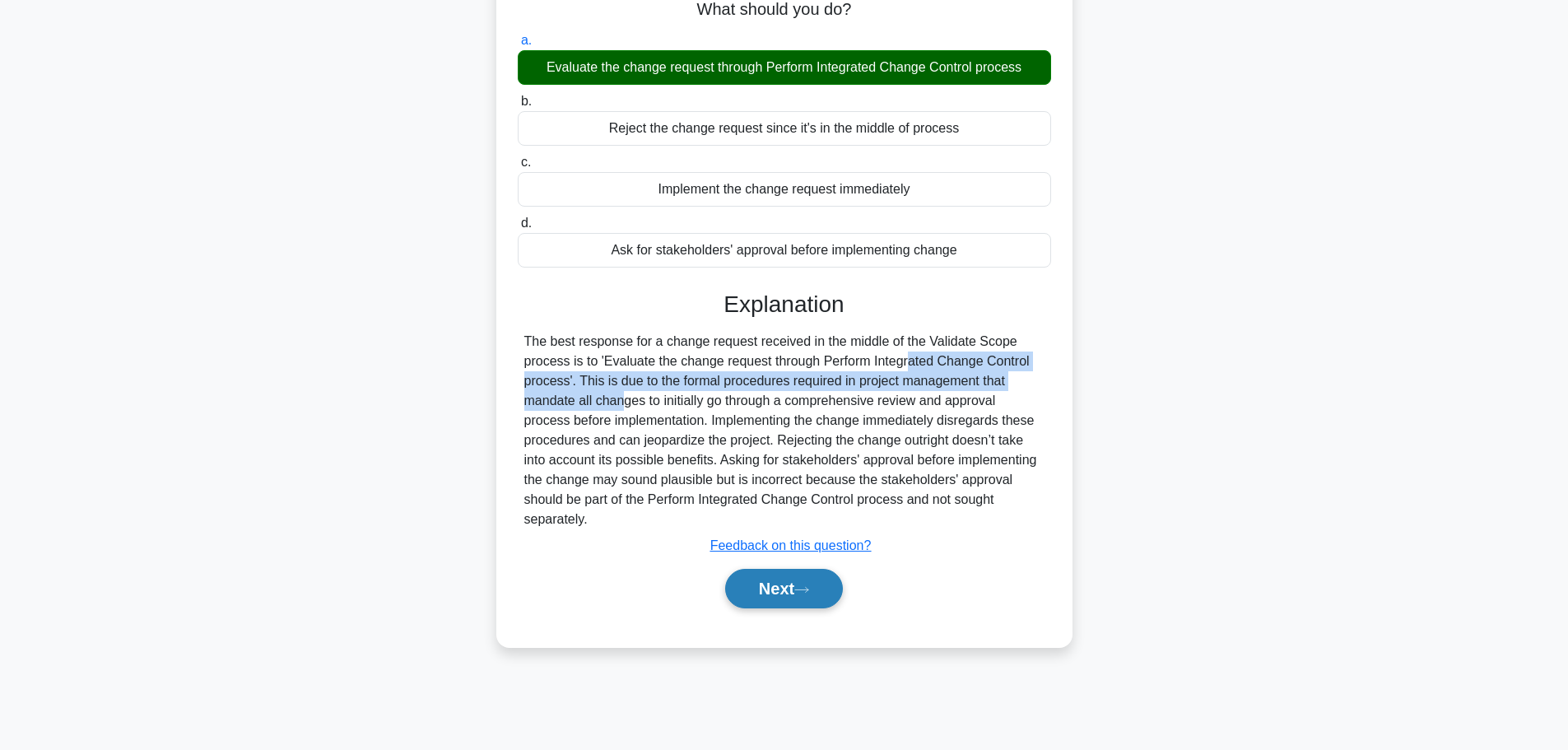
click at [783, 595] on button "Next" at bounding box center [784, 589] width 118 height 39
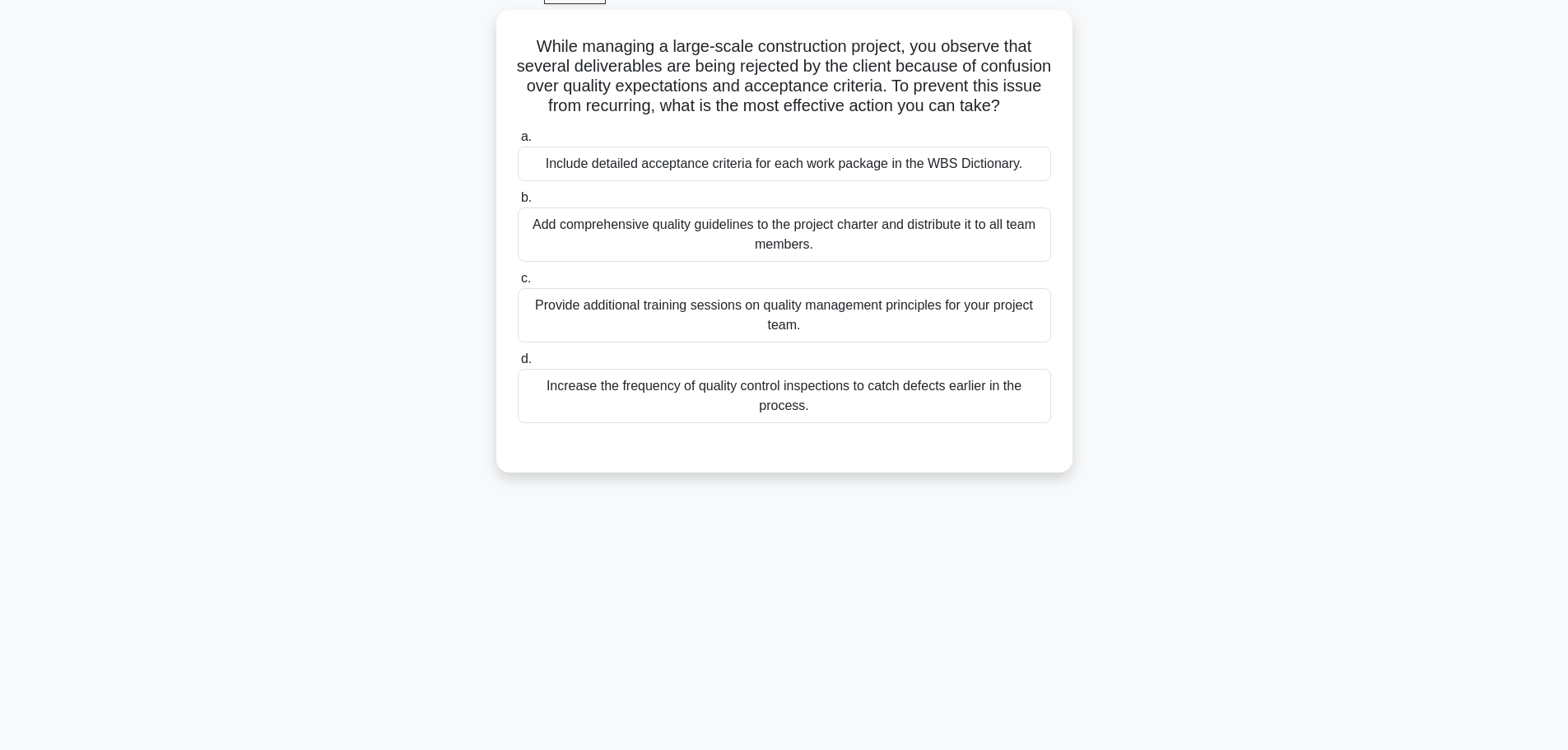
scroll to position [57, 0]
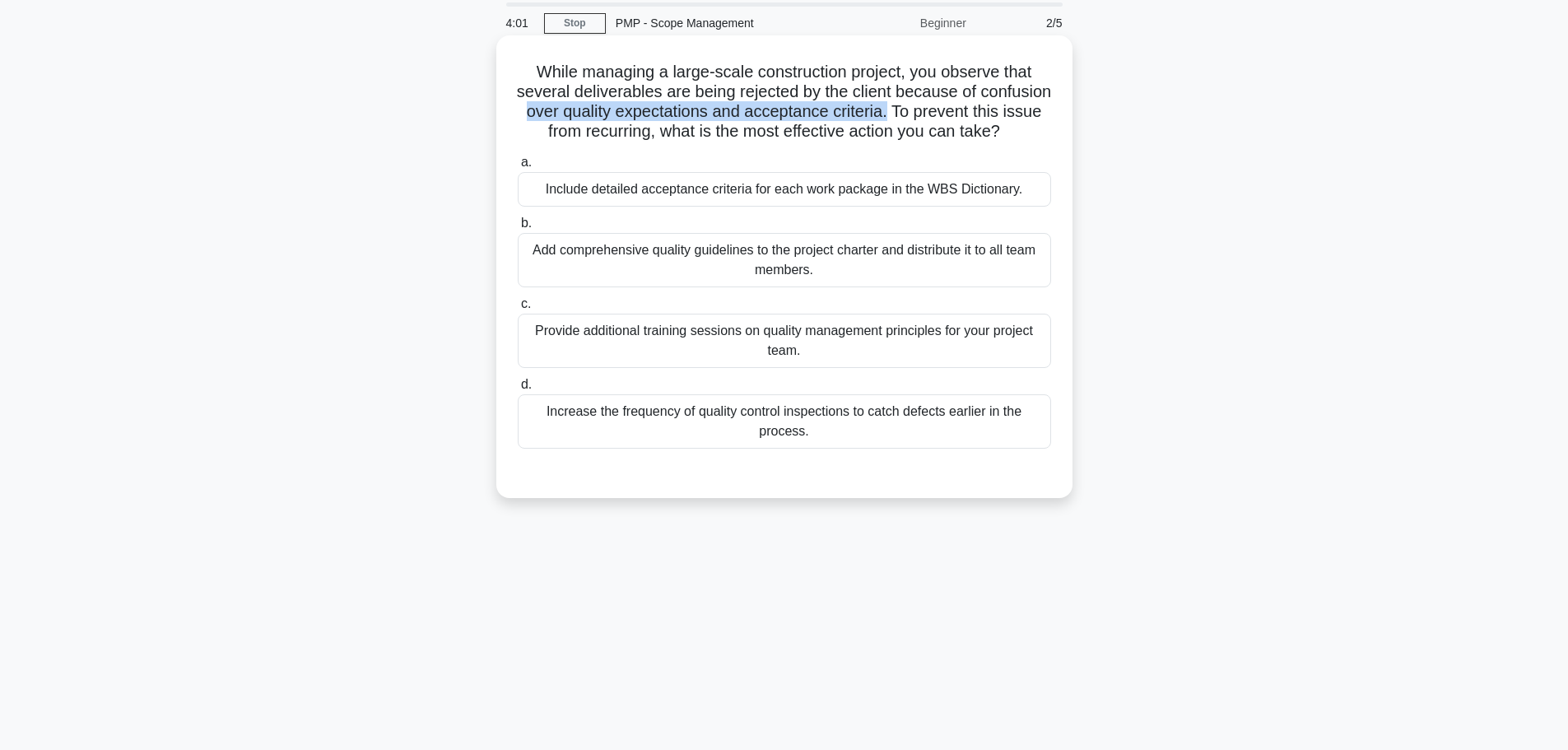
drag, startPoint x: 595, startPoint y: 111, endPoint x: 967, endPoint y: 114, distance: 372.0
click at [967, 114] on h5 "While managing a large-scale construction project, you observe that several del…" at bounding box center [784, 102] width 537 height 80
click at [857, 207] on div "Include detailed acceptance criteria for each work package in the WBS Dictionar…" at bounding box center [784, 189] width 533 height 35
click at [518, 168] on input "a. Include detailed acceptance criteria for each work package in the WBS Dictio…" at bounding box center [518, 162] width 0 height 11
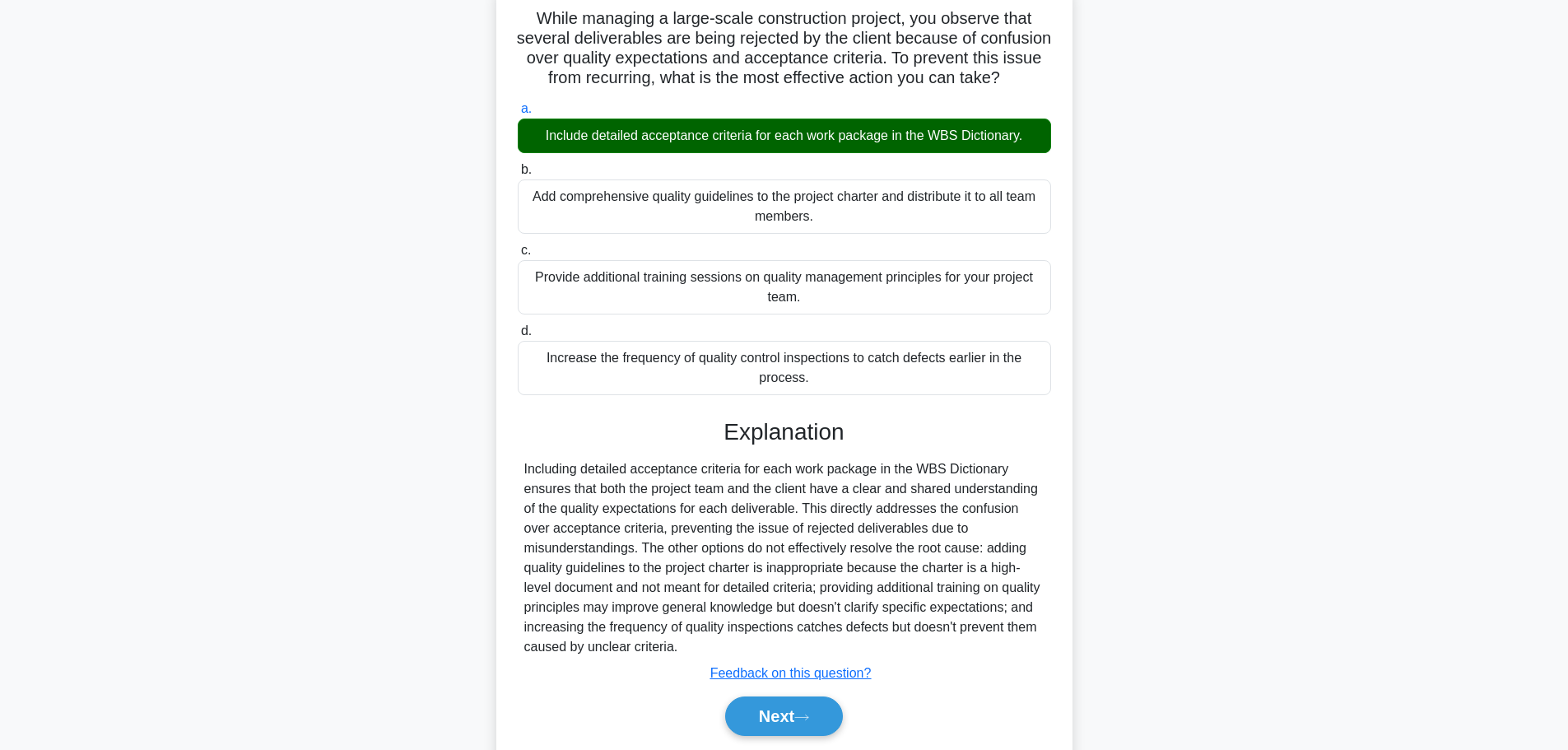
scroll to position [187, 0]
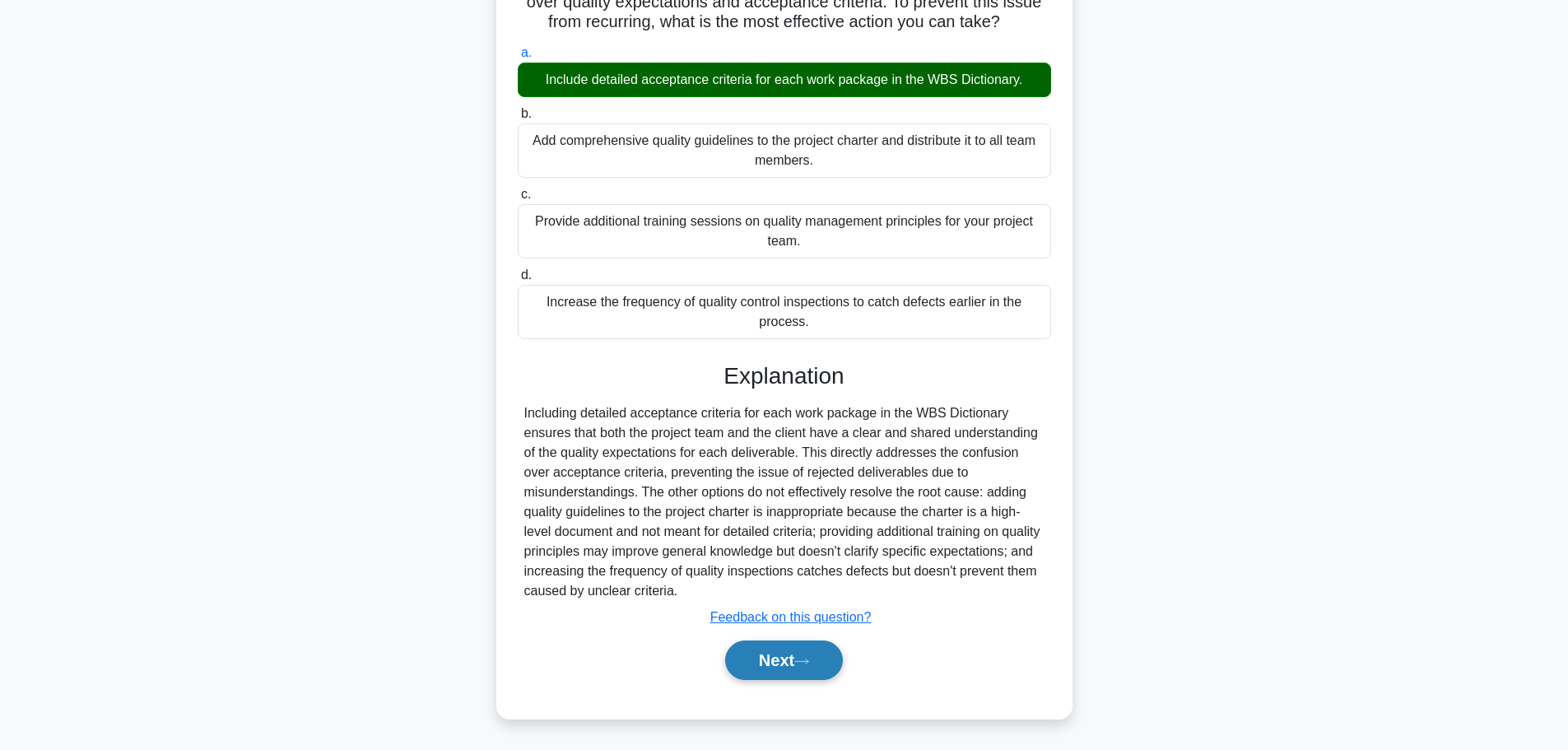
click at [792, 650] on button "Next" at bounding box center [784, 660] width 118 height 39
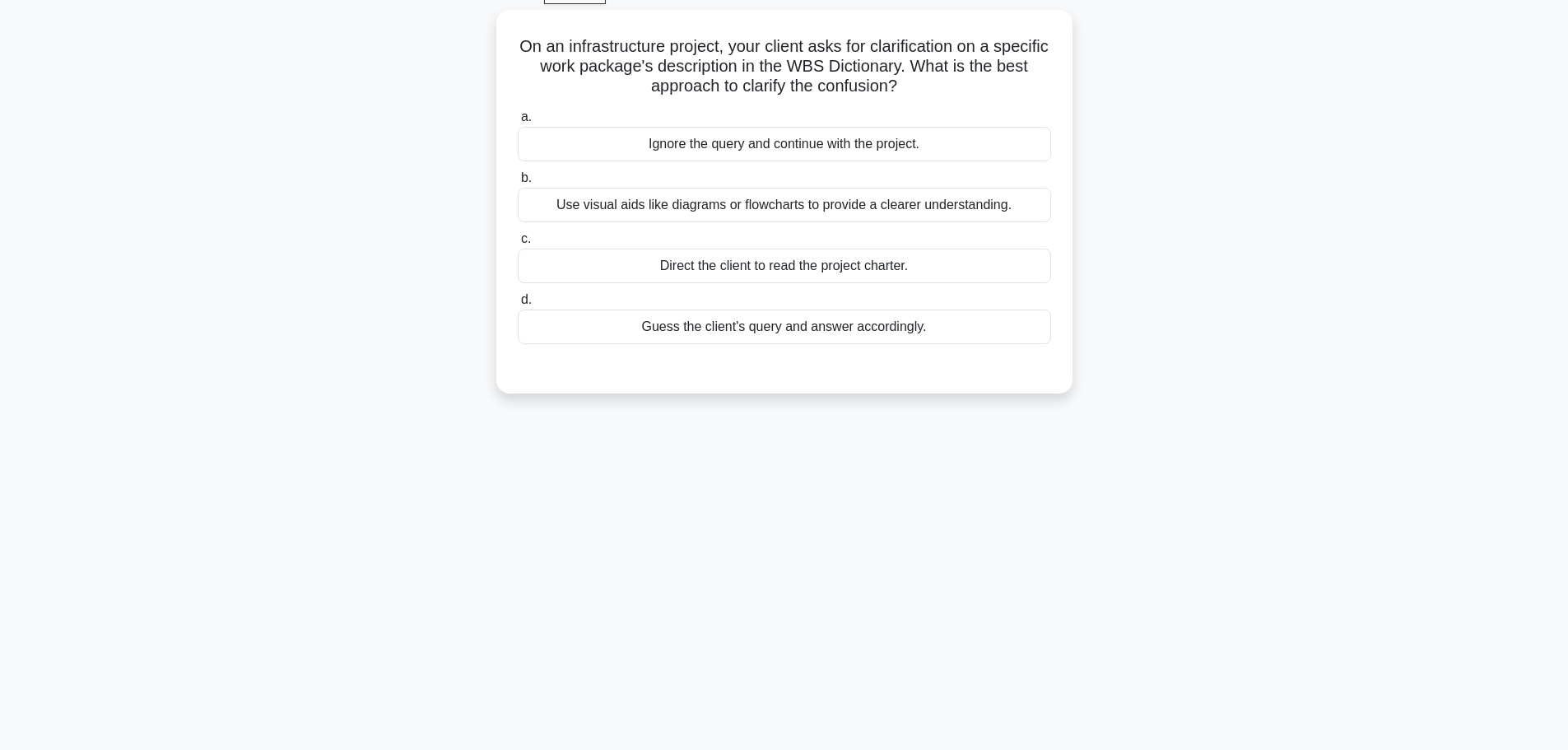
scroll to position [57, 0]
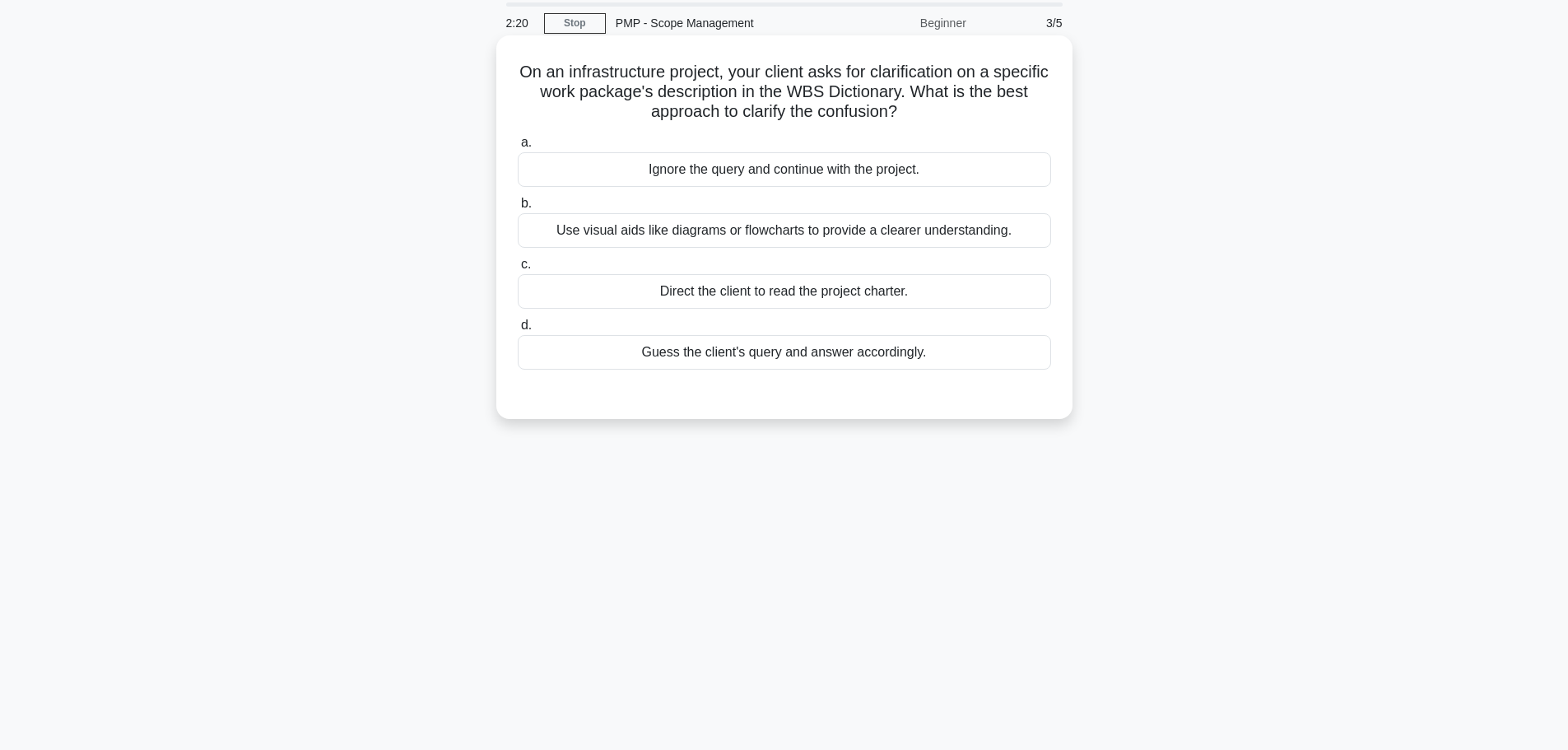
click at [869, 355] on div "Guess the client's query and answer accordingly." at bounding box center [784, 352] width 533 height 35
click at [518, 331] on input "d. Guess the client's query and answer accordingly." at bounding box center [518, 326] width 0 height 11
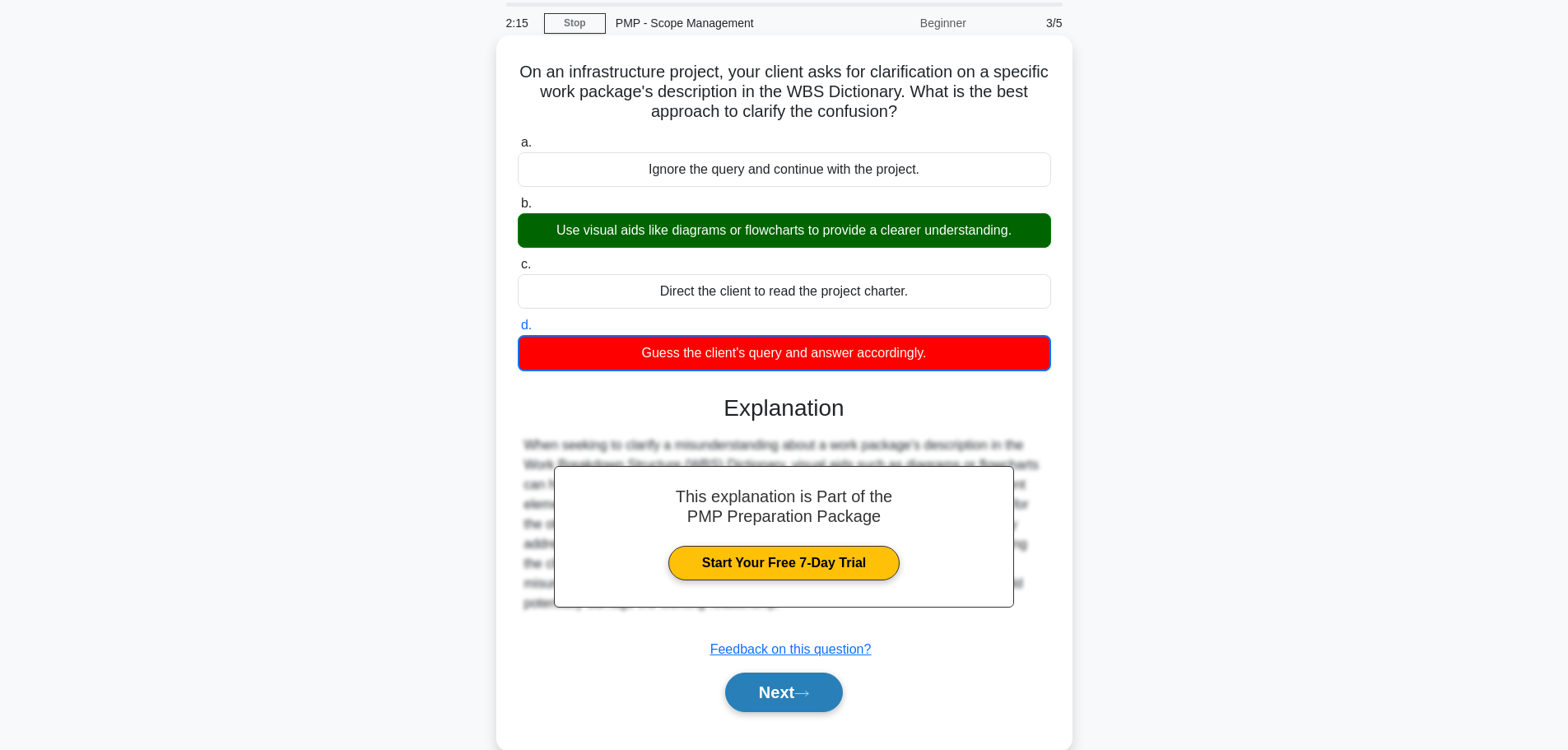
click at [796, 699] on button "Next" at bounding box center [784, 692] width 118 height 39
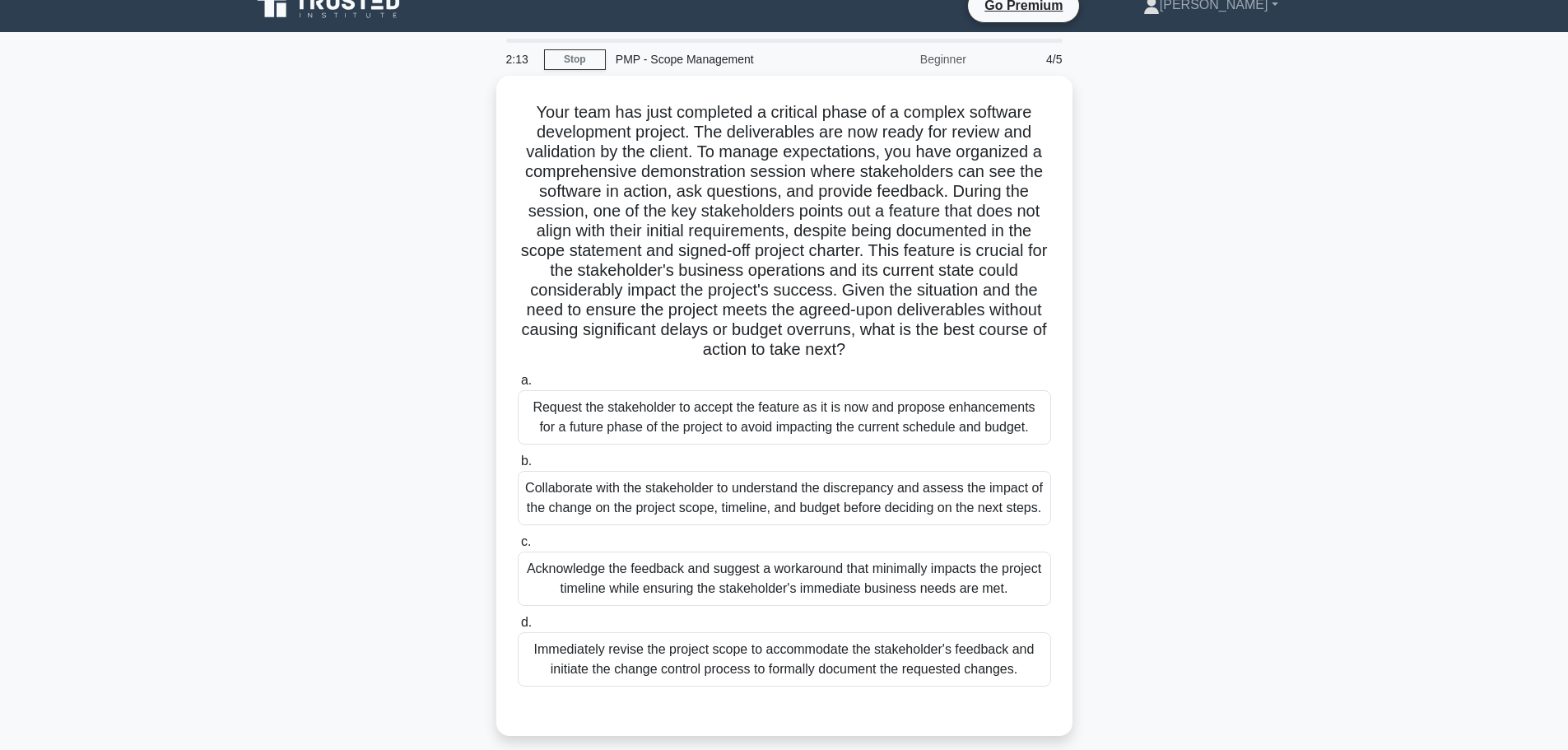
scroll to position [0, 0]
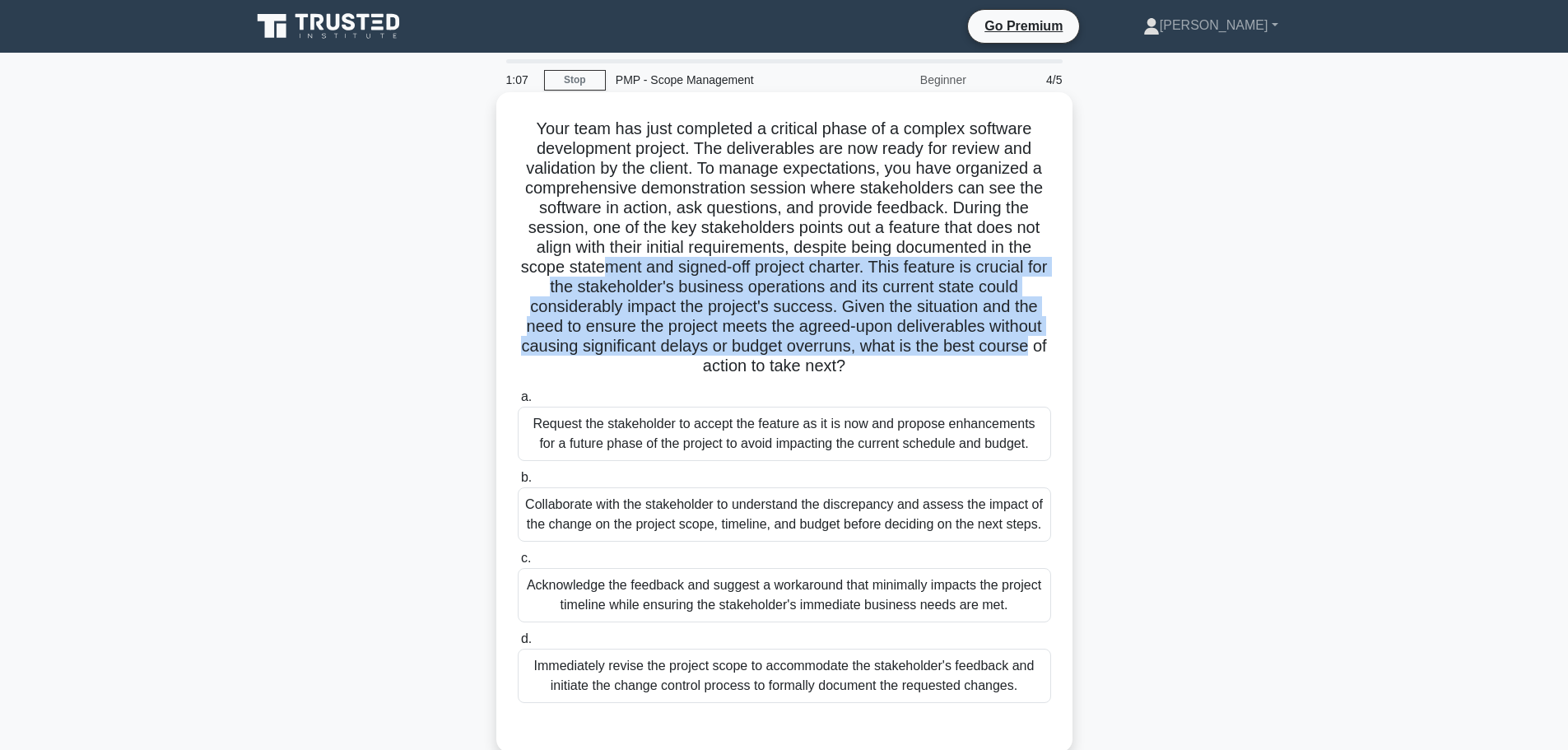
drag, startPoint x: 612, startPoint y: 266, endPoint x: 1057, endPoint y: 355, distance: 453.8
click at [1057, 355] on div "Your team has just completed a critical phase of a complex software development…" at bounding box center [784, 423] width 563 height 647
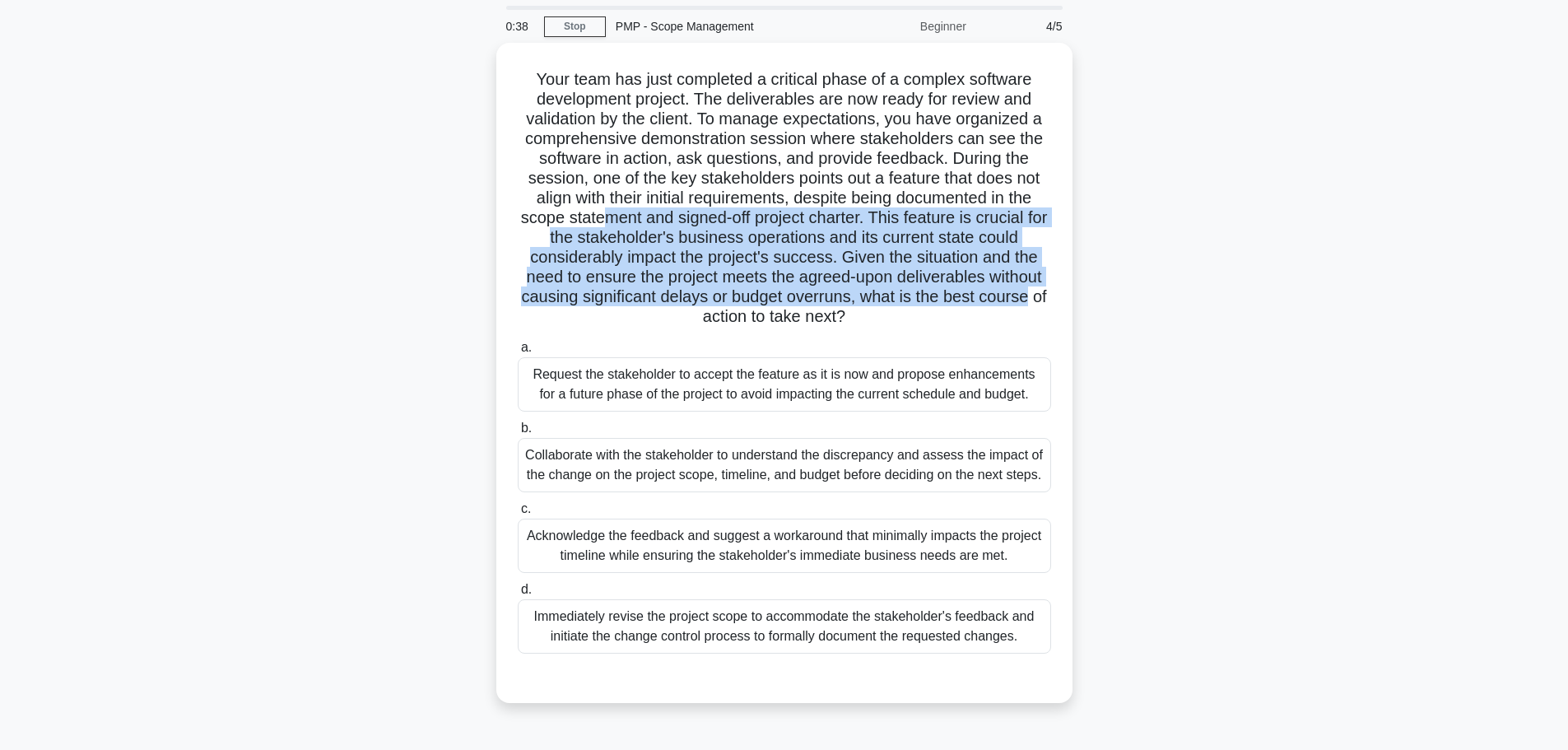
scroll to position [82, 0]
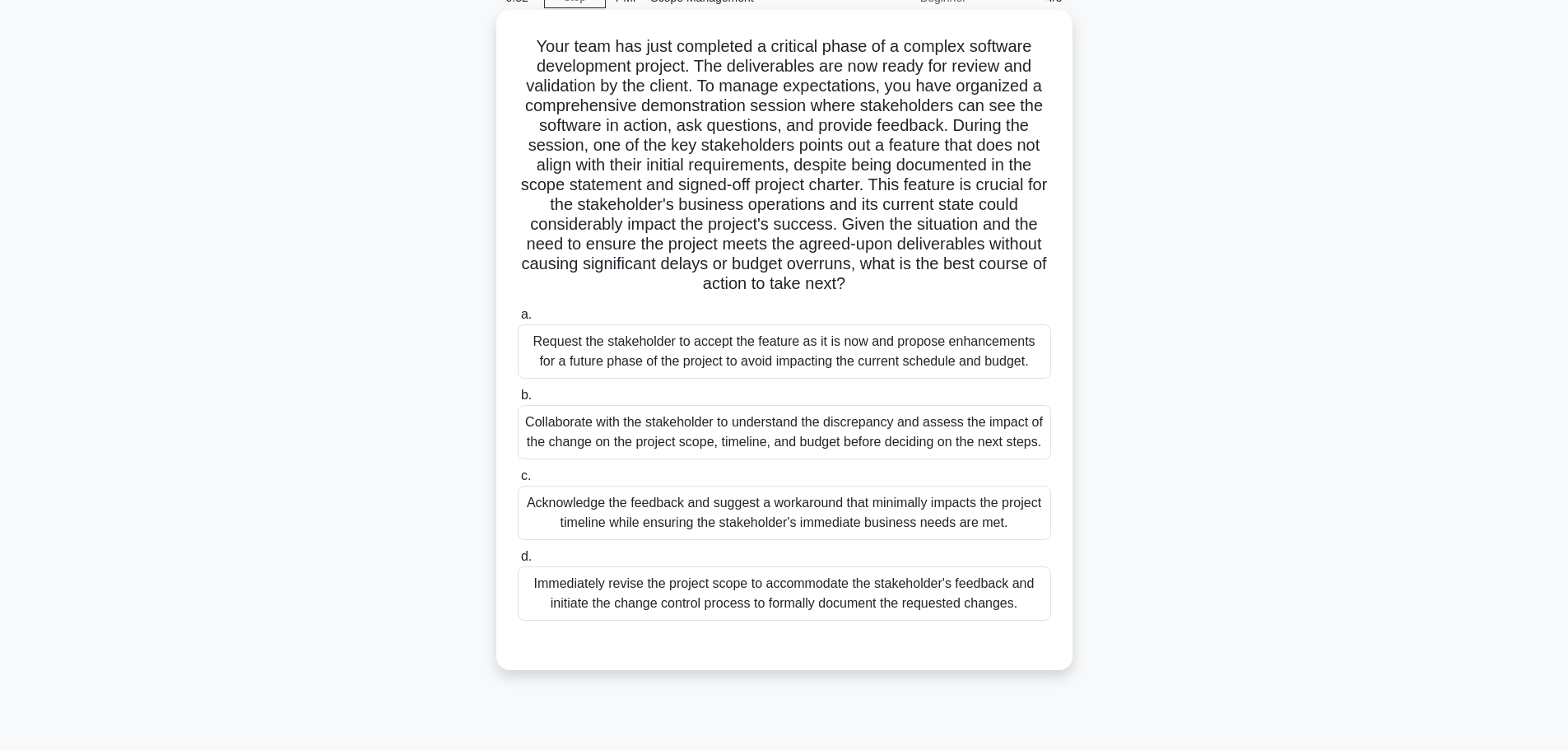
click at [800, 612] on div "Immediately revise the project scope to accommodate the stakeholder's feedback …" at bounding box center [784, 593] width 533 height 54
click at [518, 563] on input "d. Immediately revise the project scope to accommodate the stakeholder's feedba…" at bounding box center [518, 557] width 0 height 11
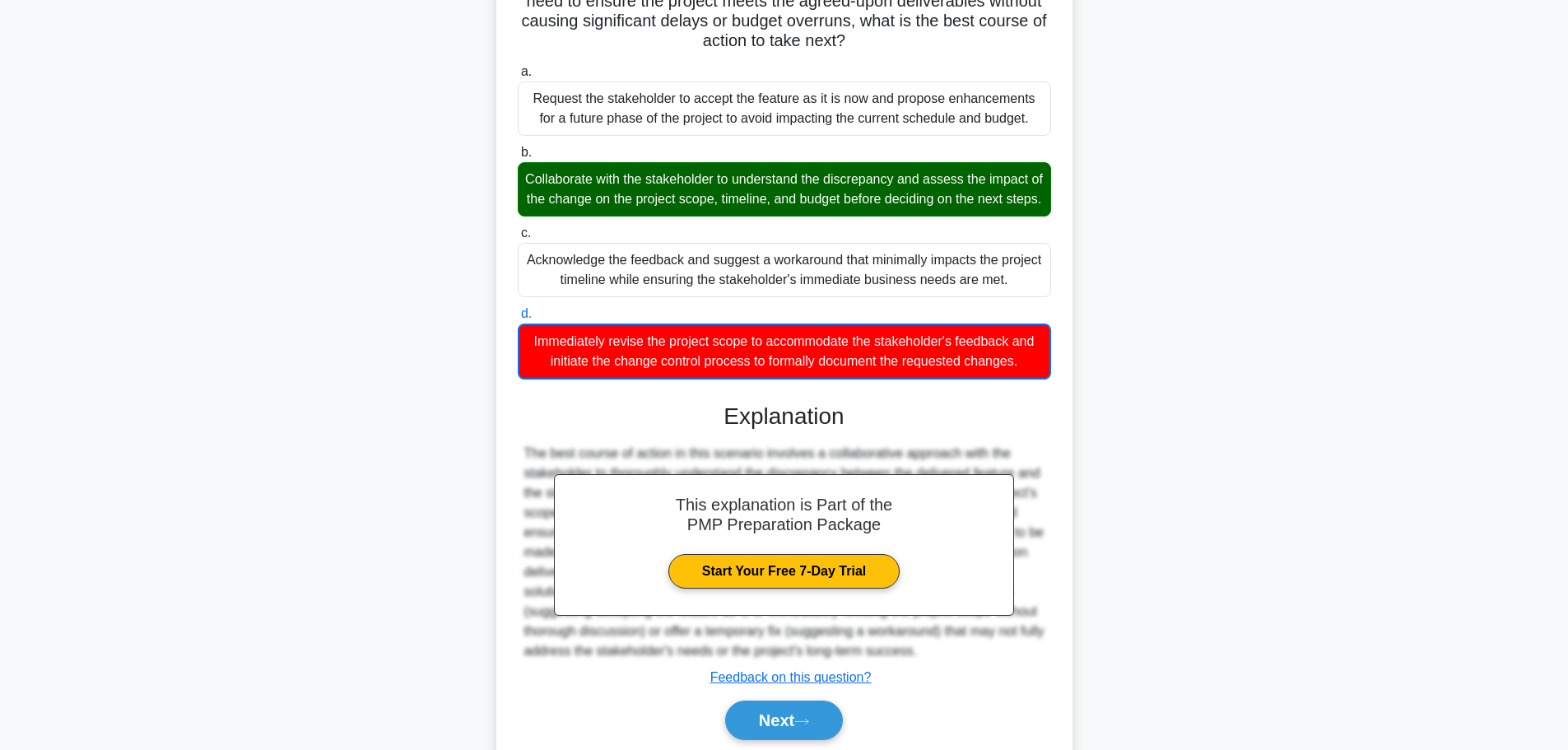
scroll to position [406, 0]
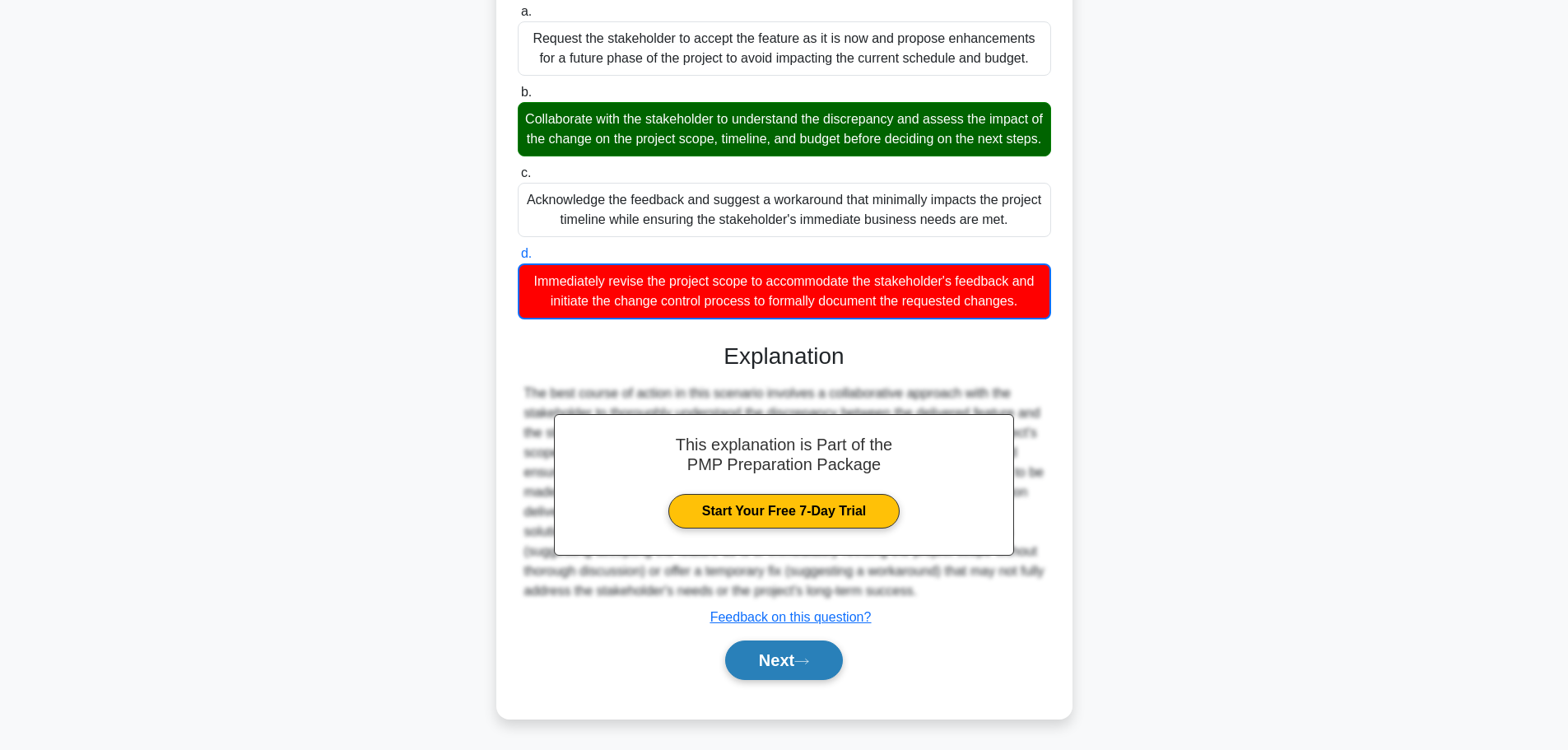
click at [797, 654] on button "Next" at bounding box center [784, 660] width 118 height 39
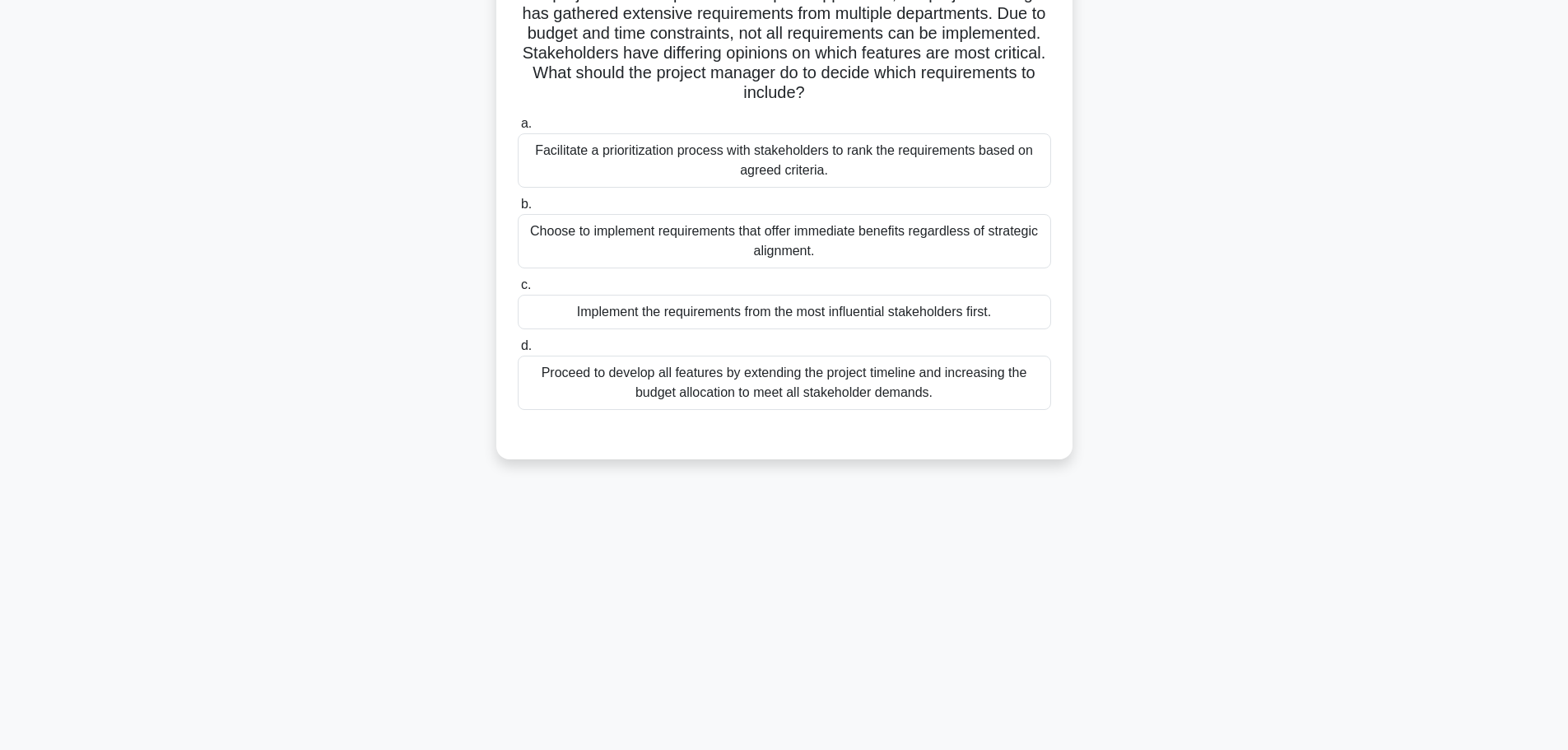
scroll to position [57, 0]
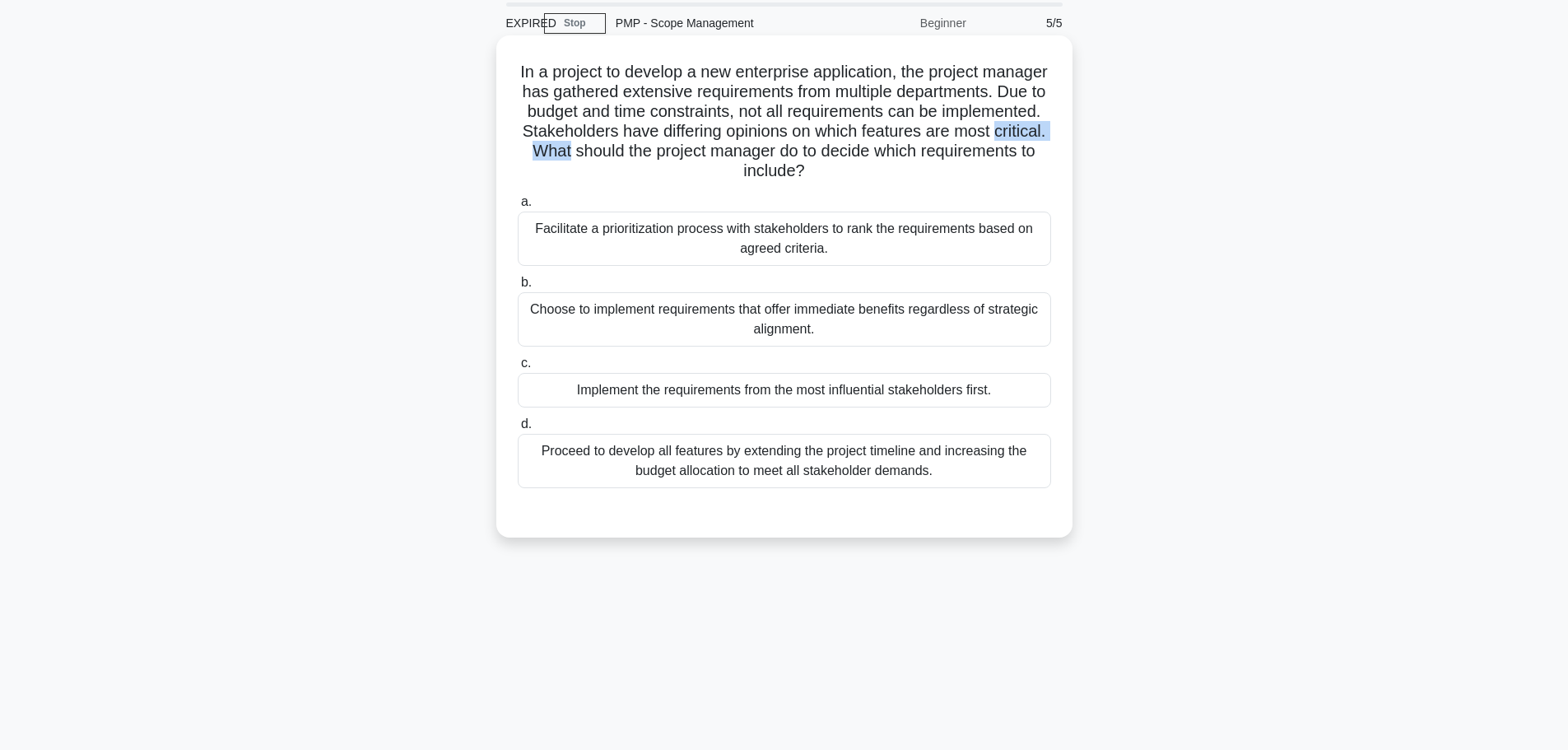
drag, startPoint x: 677, startPoint y: 150, endPoint x: 769, endPoint y: 144, distance: 92.2
click at [769, 144] on h5 "In a project to develop a new enterprise application, the project manager has g…" at bounding box center [784, 121] width 537 height 120
click at [618, 199] on label "a. Facilitate a prioritization process with stakeholders to rank the requiremen…" at bounding box center [784, 228] width 533 height 74
click at [518, 199] on input "a. Facilitate a prioritization process with stakeholders to rank the requiremen…" at bounding box center [518, 202] width 0 height 11
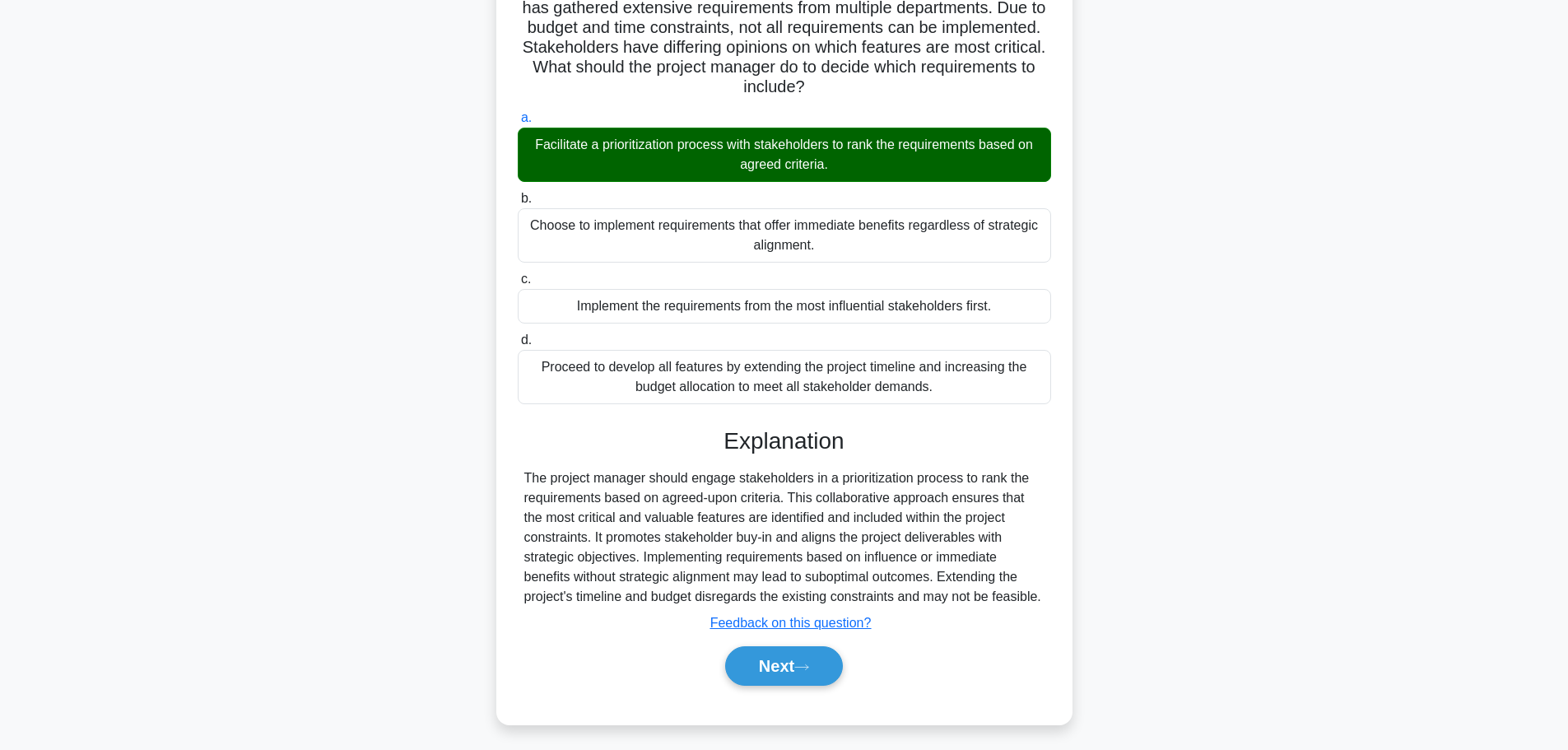
scroll to position [147, 0]
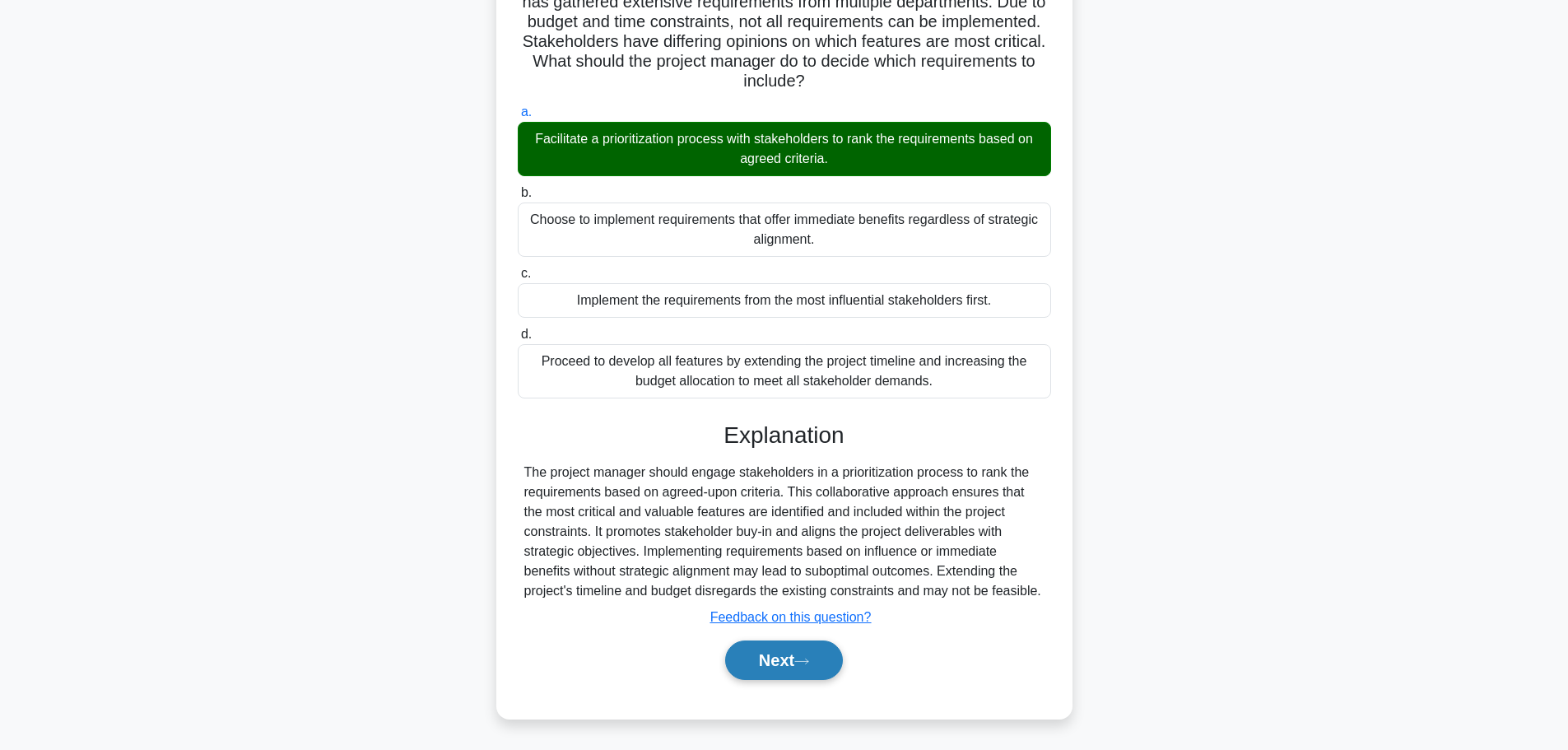
click at [784, 656] on button "Next" at bounding box center [784, 660] width 118 height 39
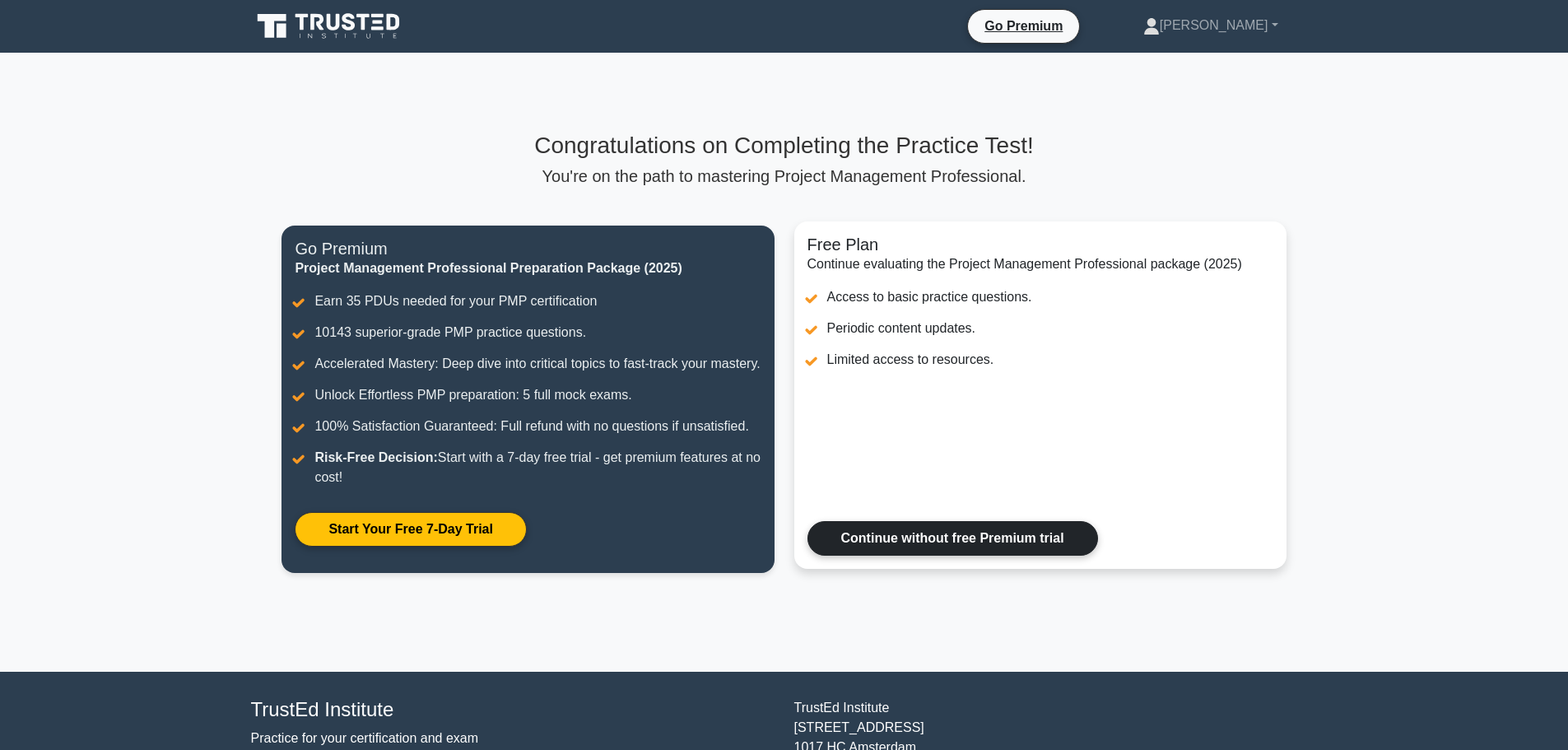
click at [1004, 553] on link "Continue without free Premium trial" at bounding box center [953, 538] width 291 height 35
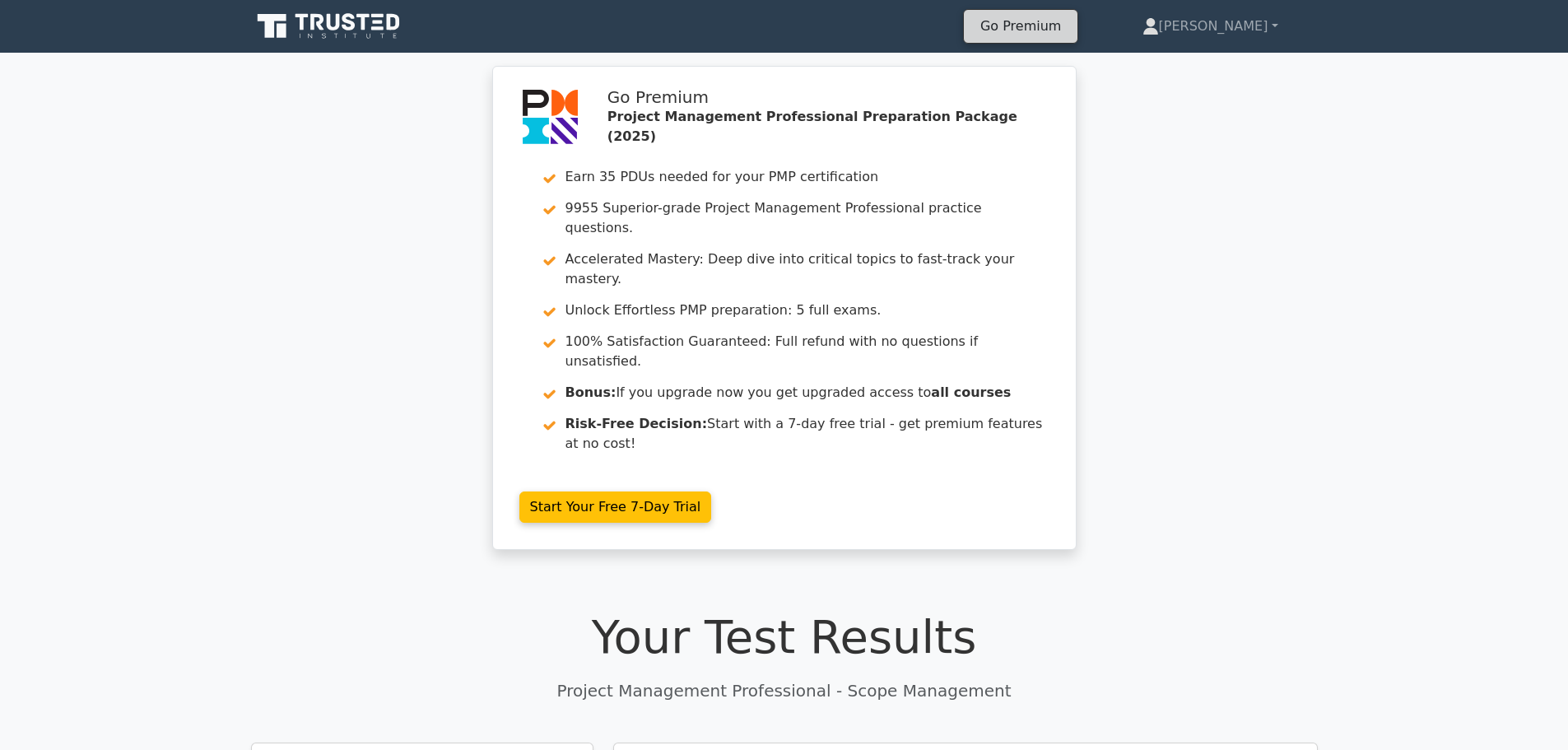
click at [1071, 21] on link "Go Premium" at bounding box center [1021, 26] width 101 height 22
